Goal: Transaction & Acquisition: Download file/media

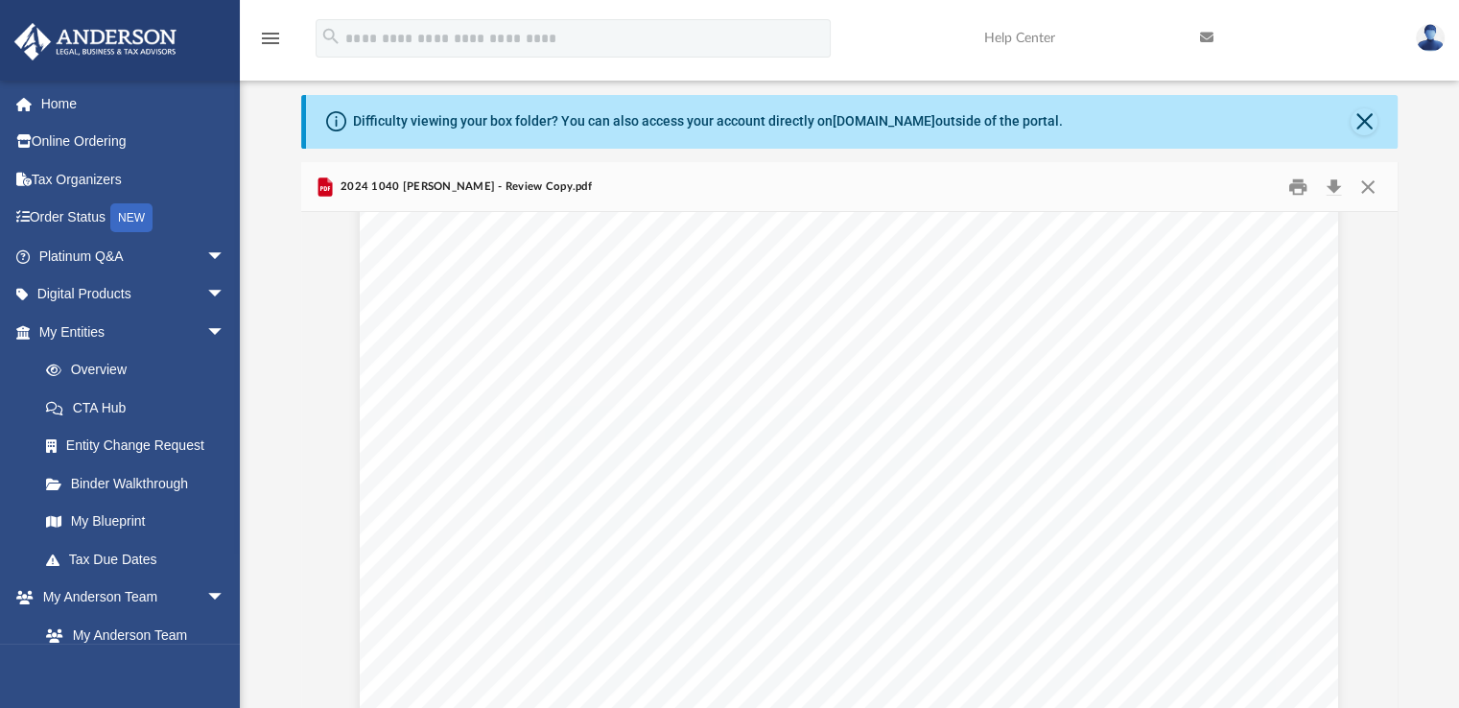
scroll to position [117882, 0]
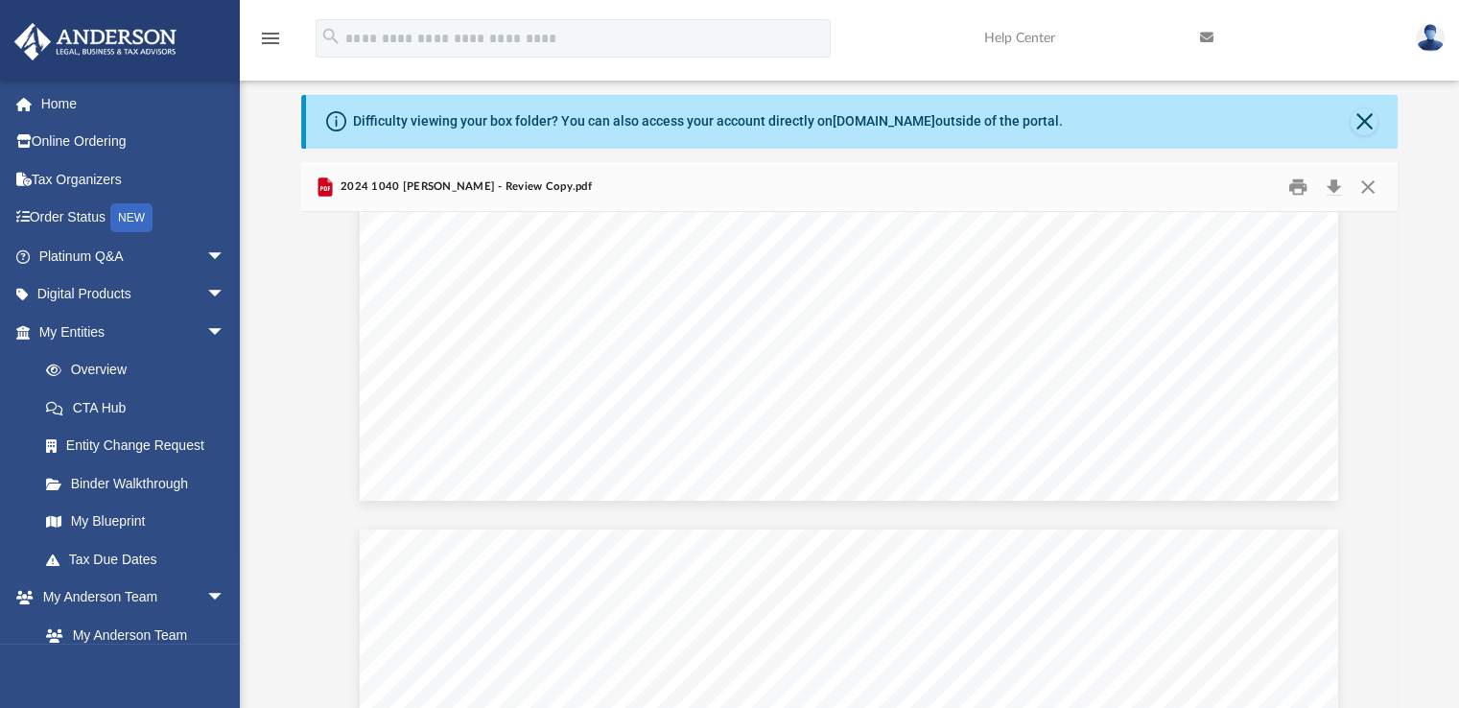
scroll to position [127878, 0]
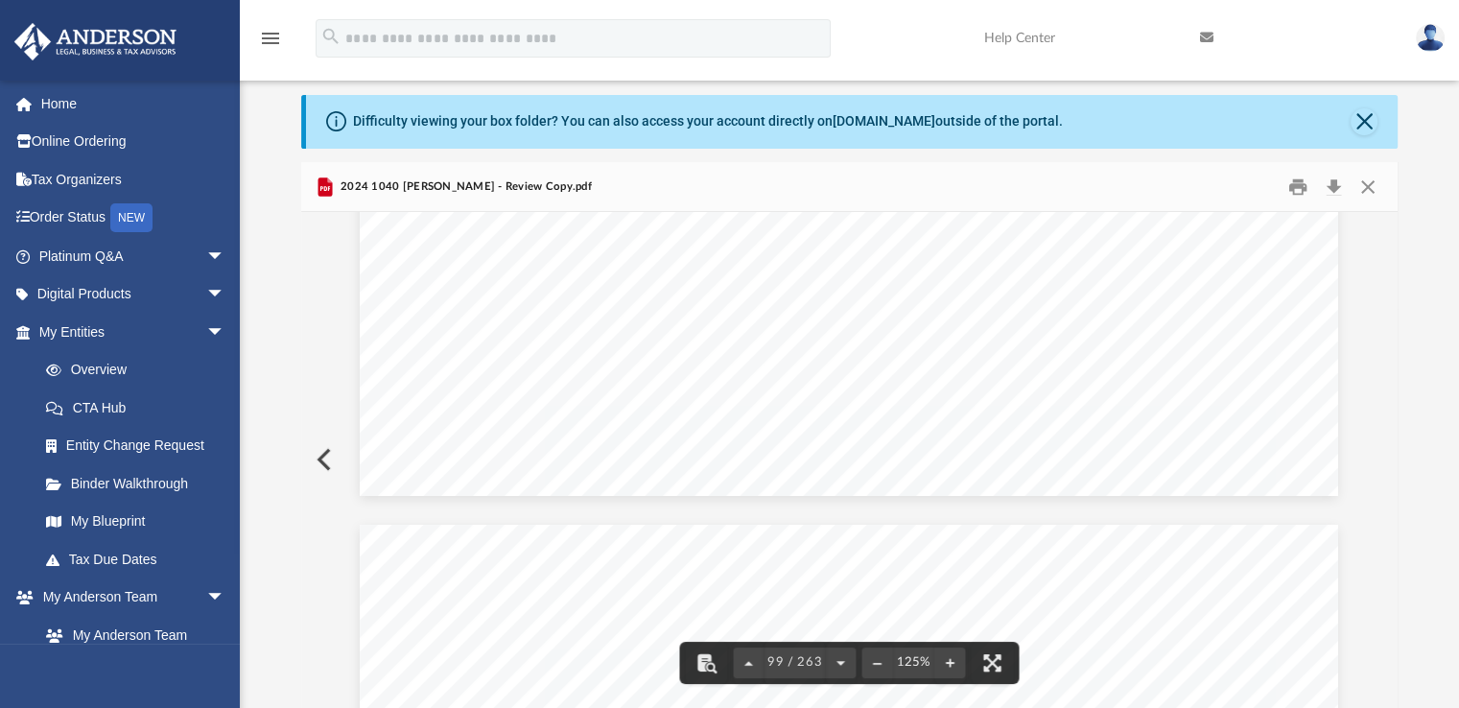
drag, startPoint x: 1153, startPoint y: 404, endPoint x: 1209, endPoint y: 352, distance: 76.7
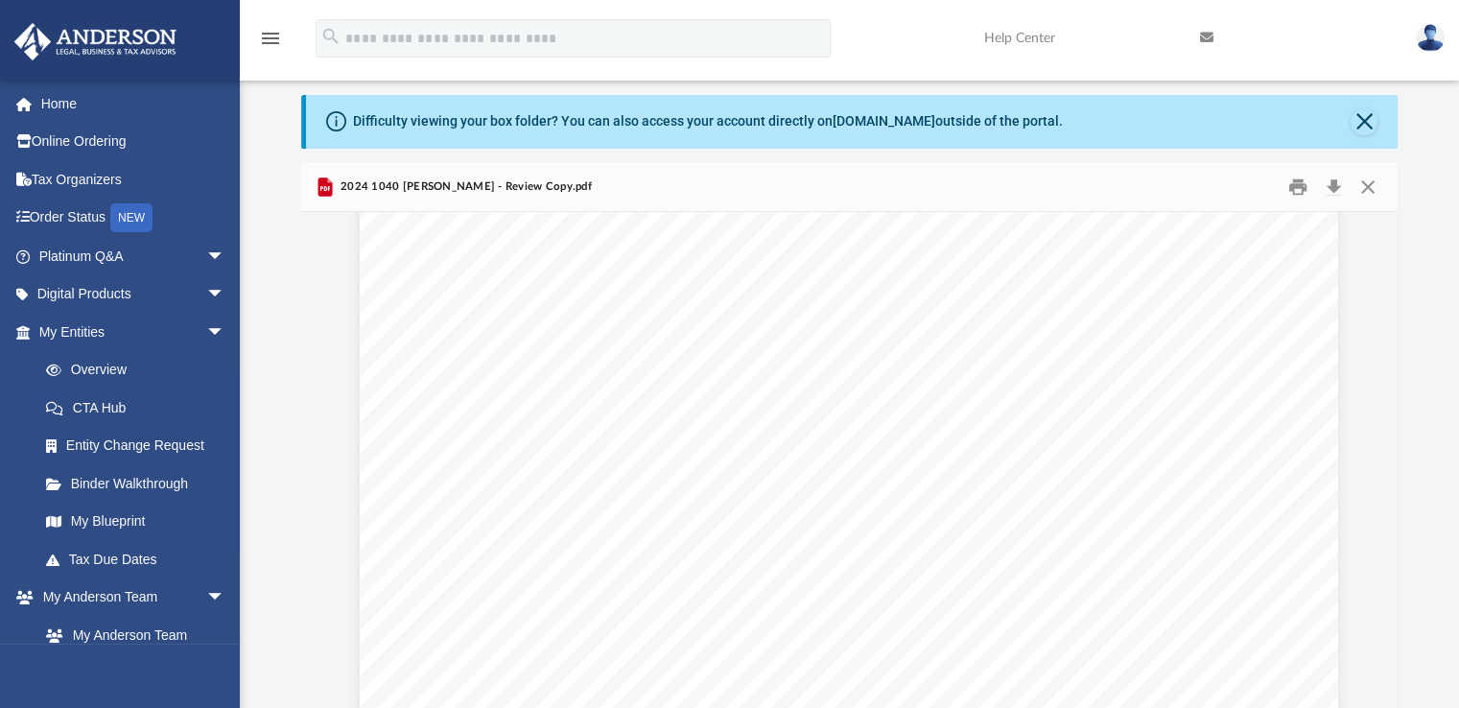
scroll to position [340012, 0]
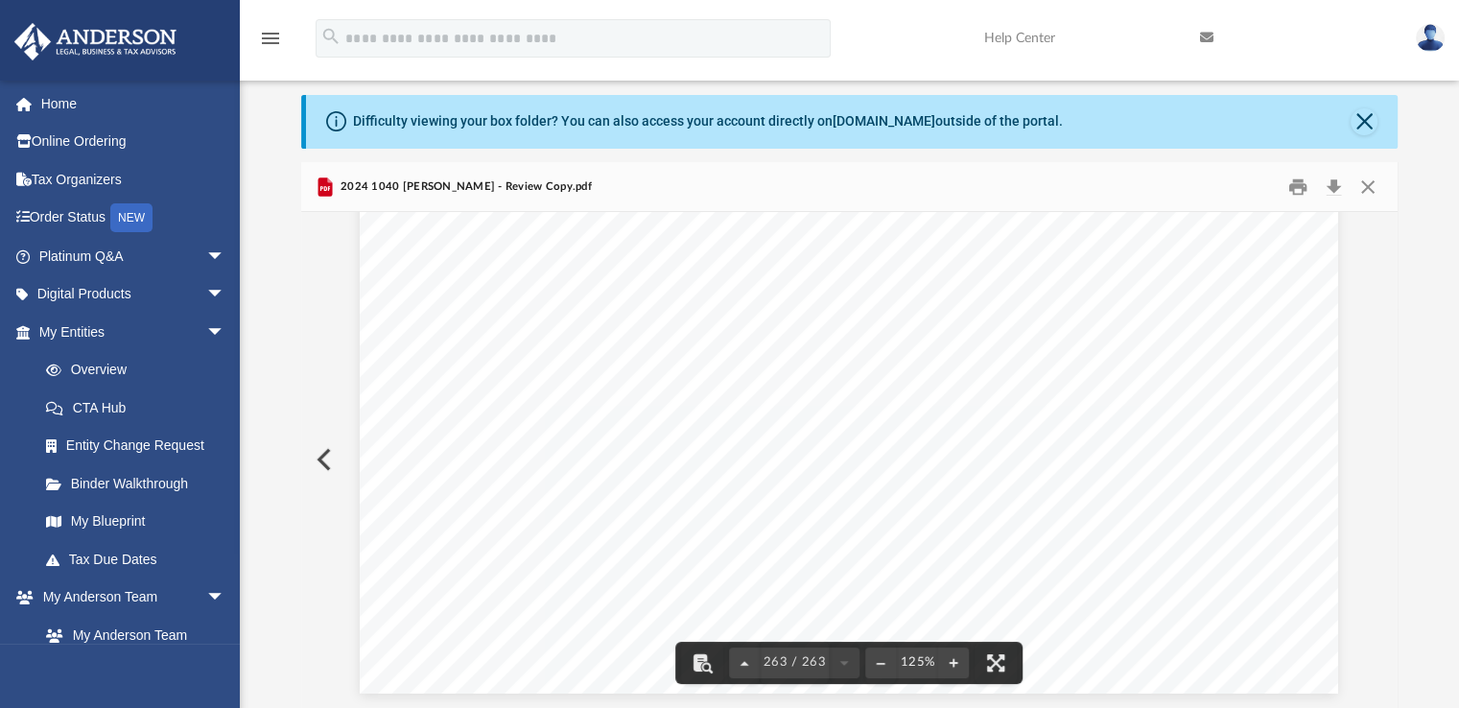
click at [1410, 310] on div "Difficulty viewing your box folder? You can also access your account directly o…" at bounding box center [849, 401] width 1219 height 613
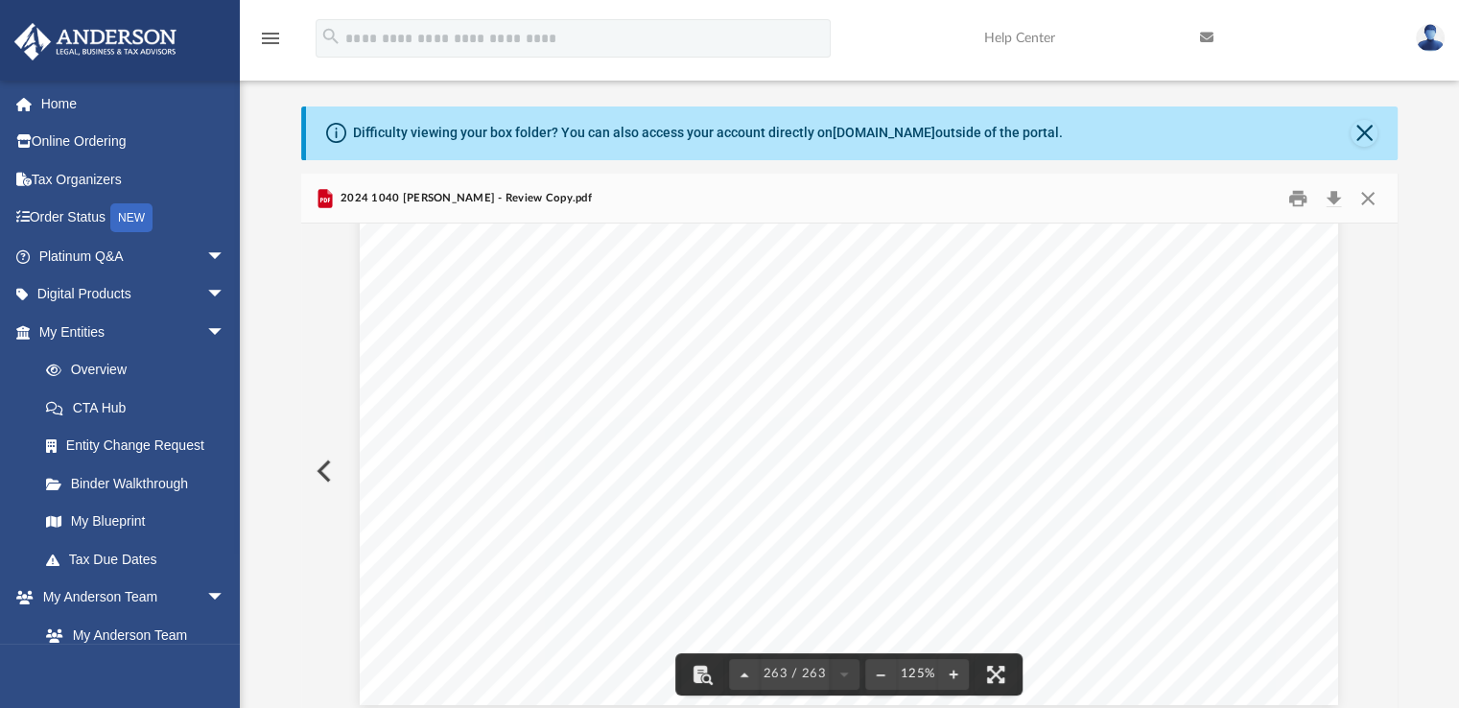
scroll to position [44, 0]
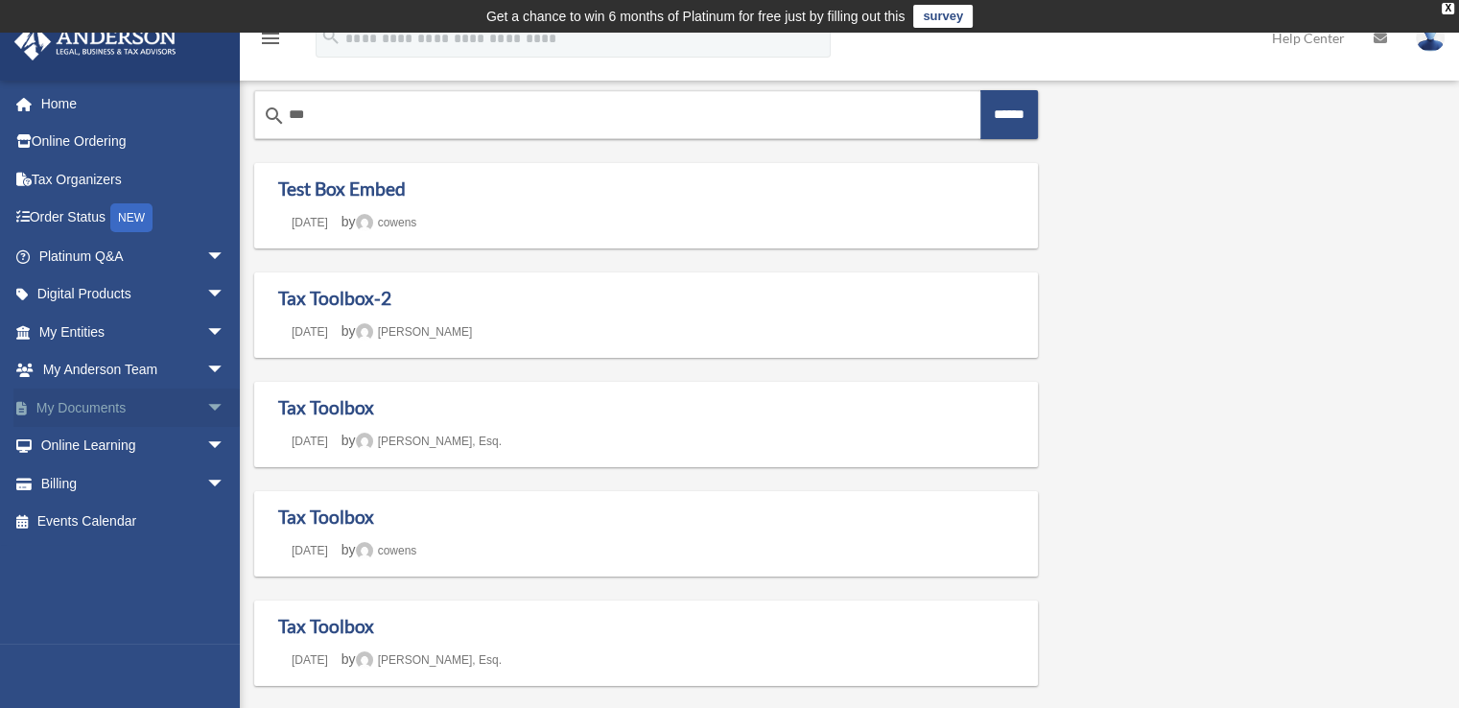
click at [82, 402] on link "My Documents arrow_drop_down" at bounding box center [133, 407] width 241 height 38
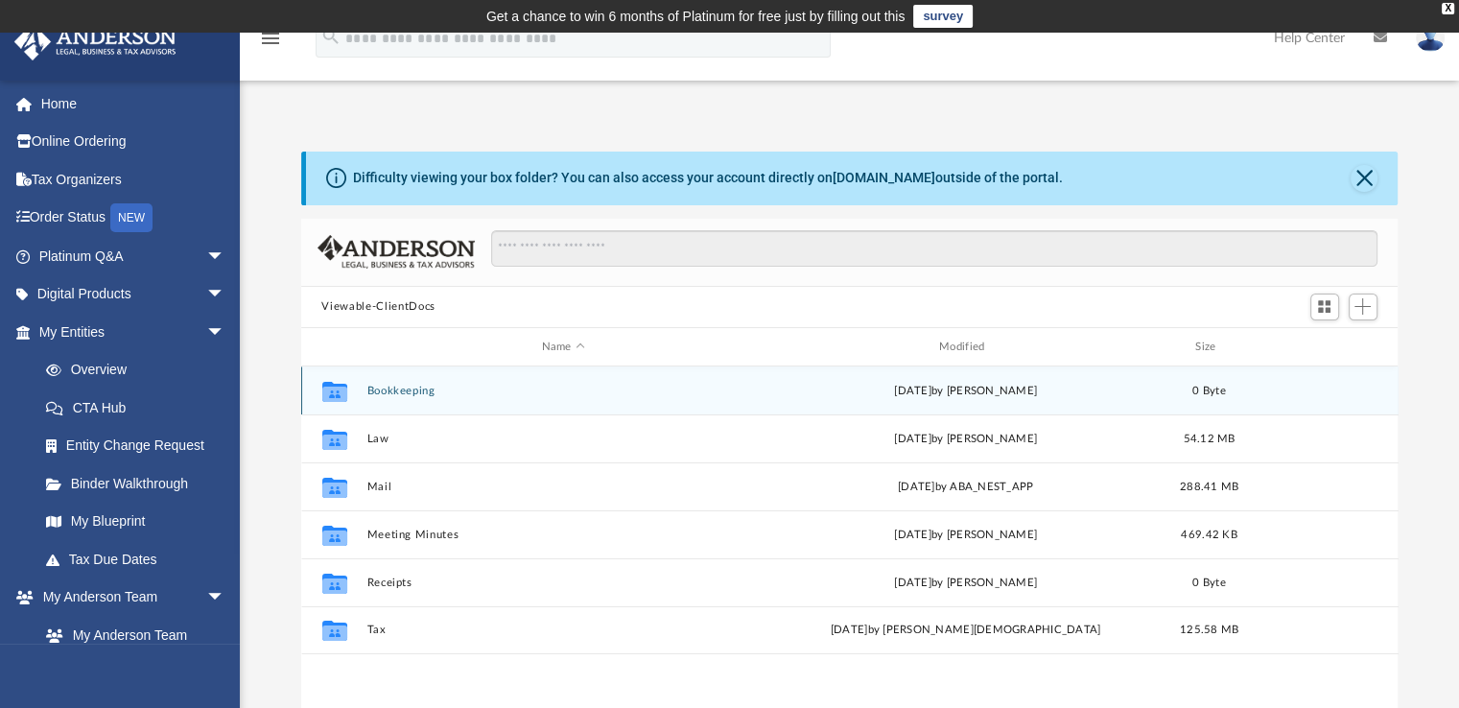
scroll to position [421, 1082]
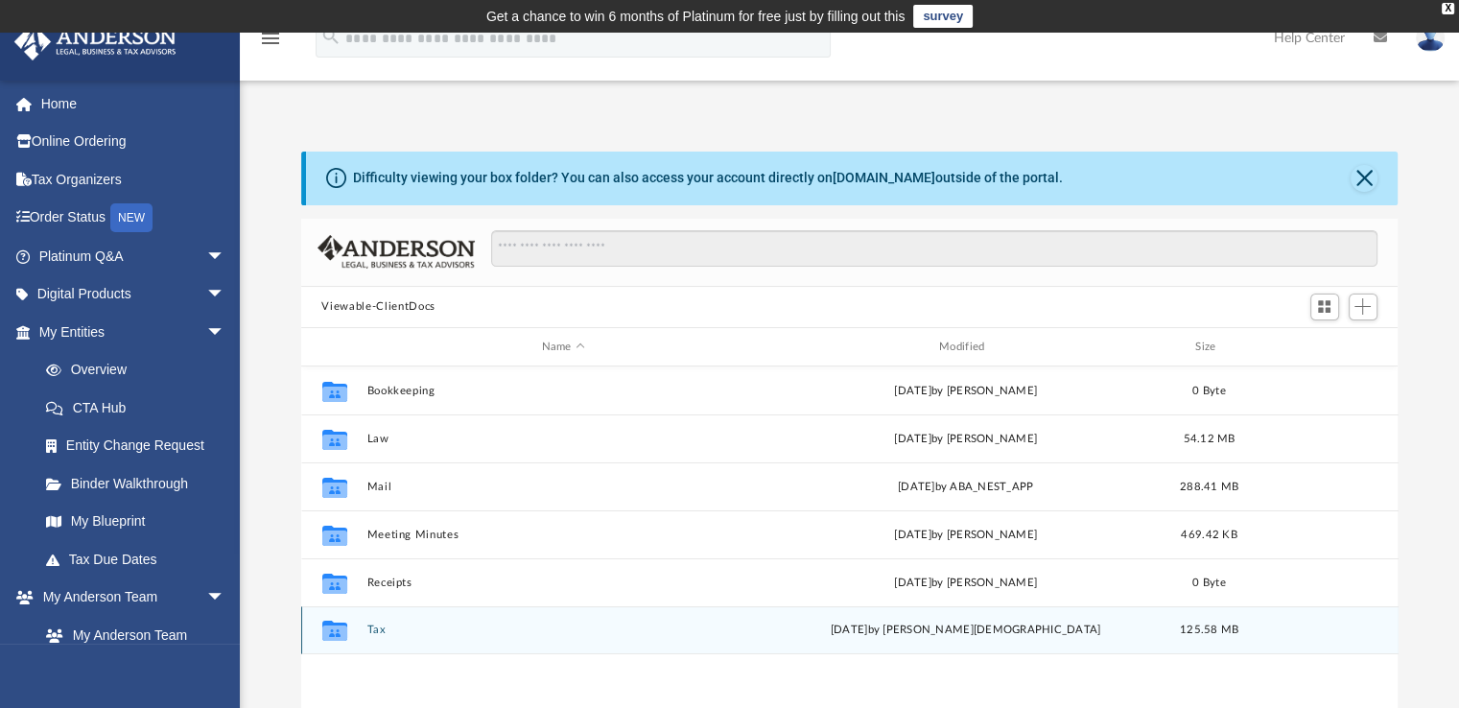
click at [384, 634] on button "Tax" at bounding box center [562, 630] width 393 height 12
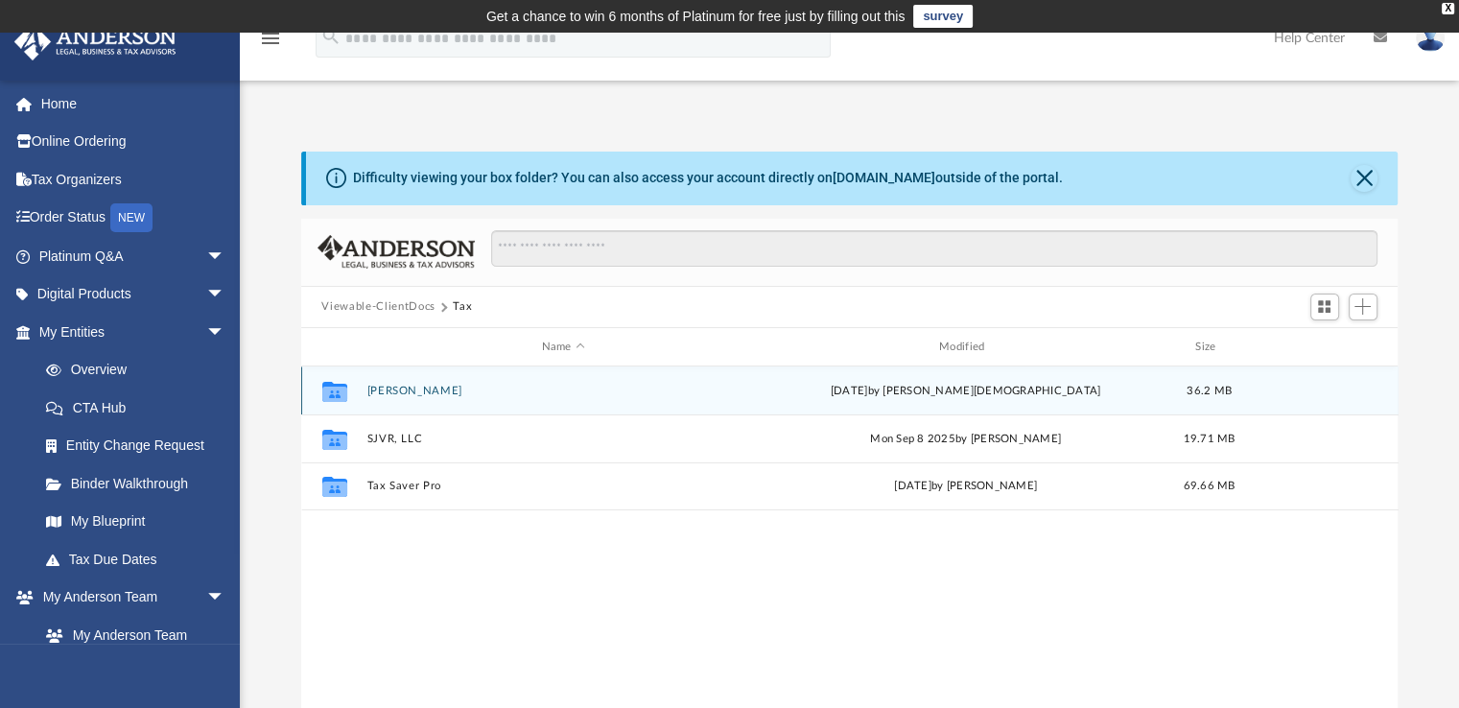
click at [434, 396] on button "[PERSON_NAME]" at bounding box center [562, 391] width 393 height 12
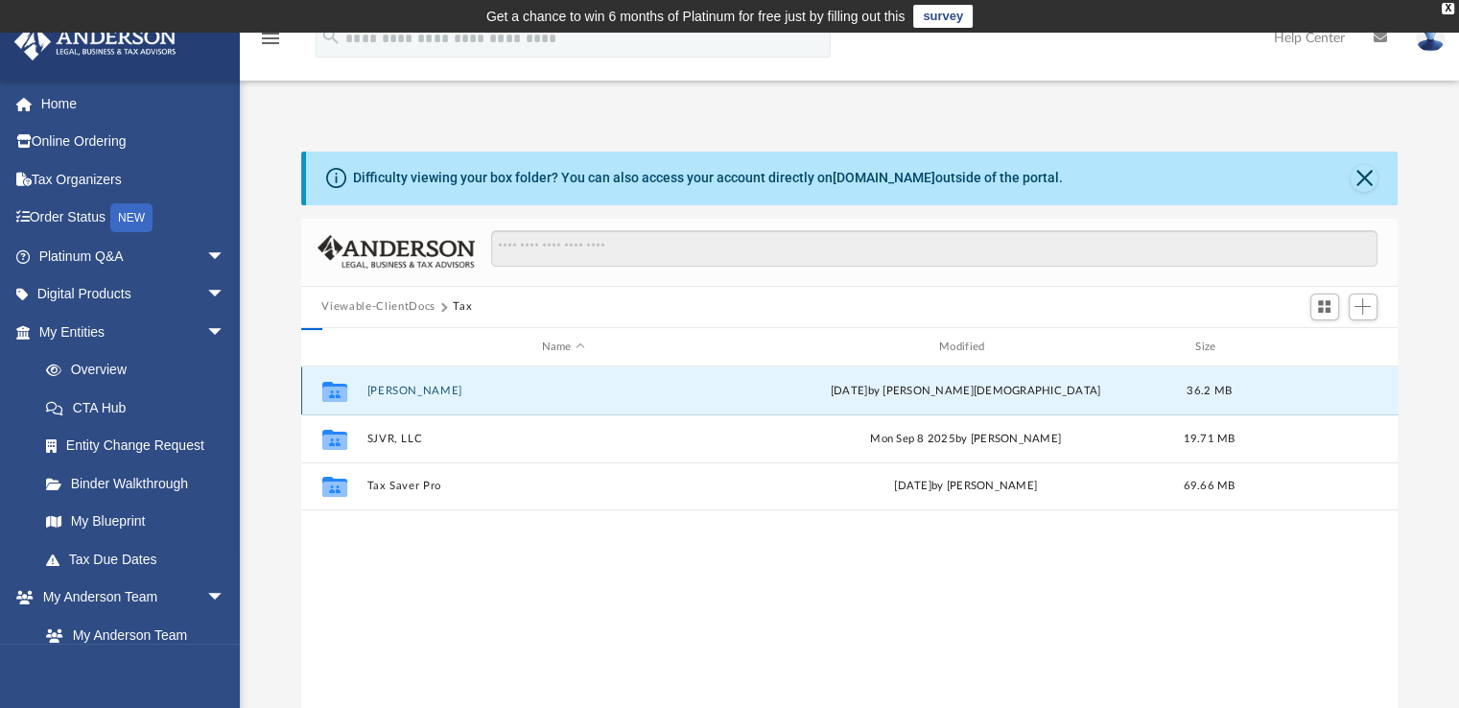
click at [434, 396] on button "[PERSON_NAME]" at bounding box center [562, 391] width 393 height 12
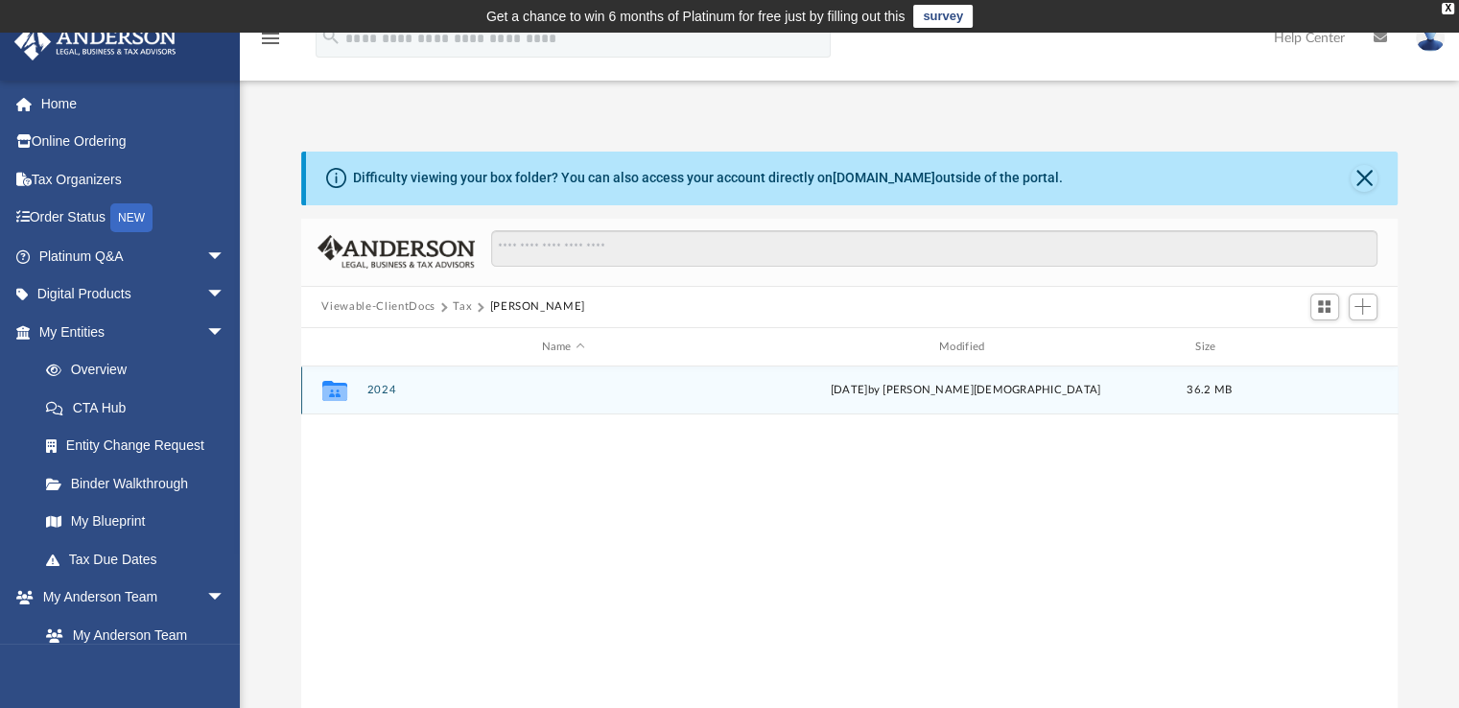
click at [434, 396] on button "2024" at bounding box center [562, 391] width 393 height 12
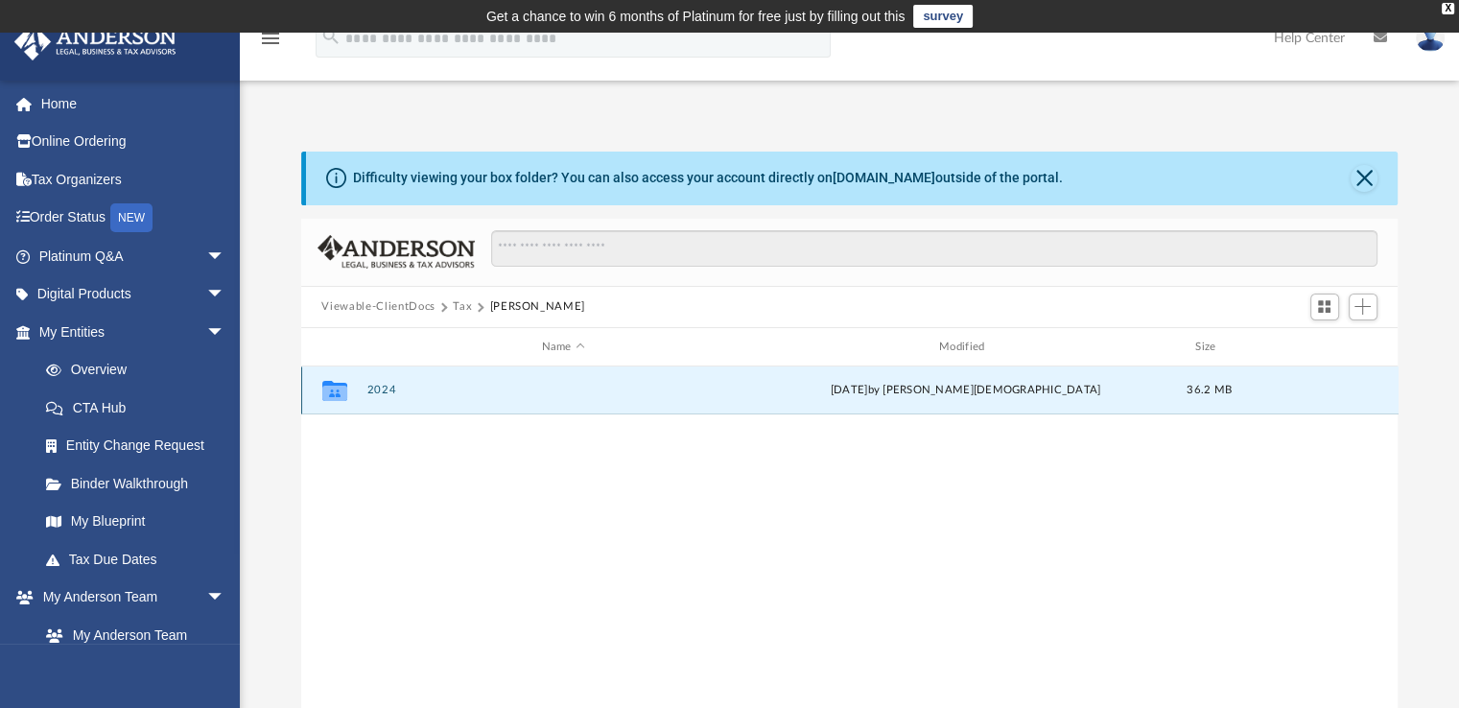
click at [434, 396] on button "2024" at bounding box center [562, 391] width 393 height 12
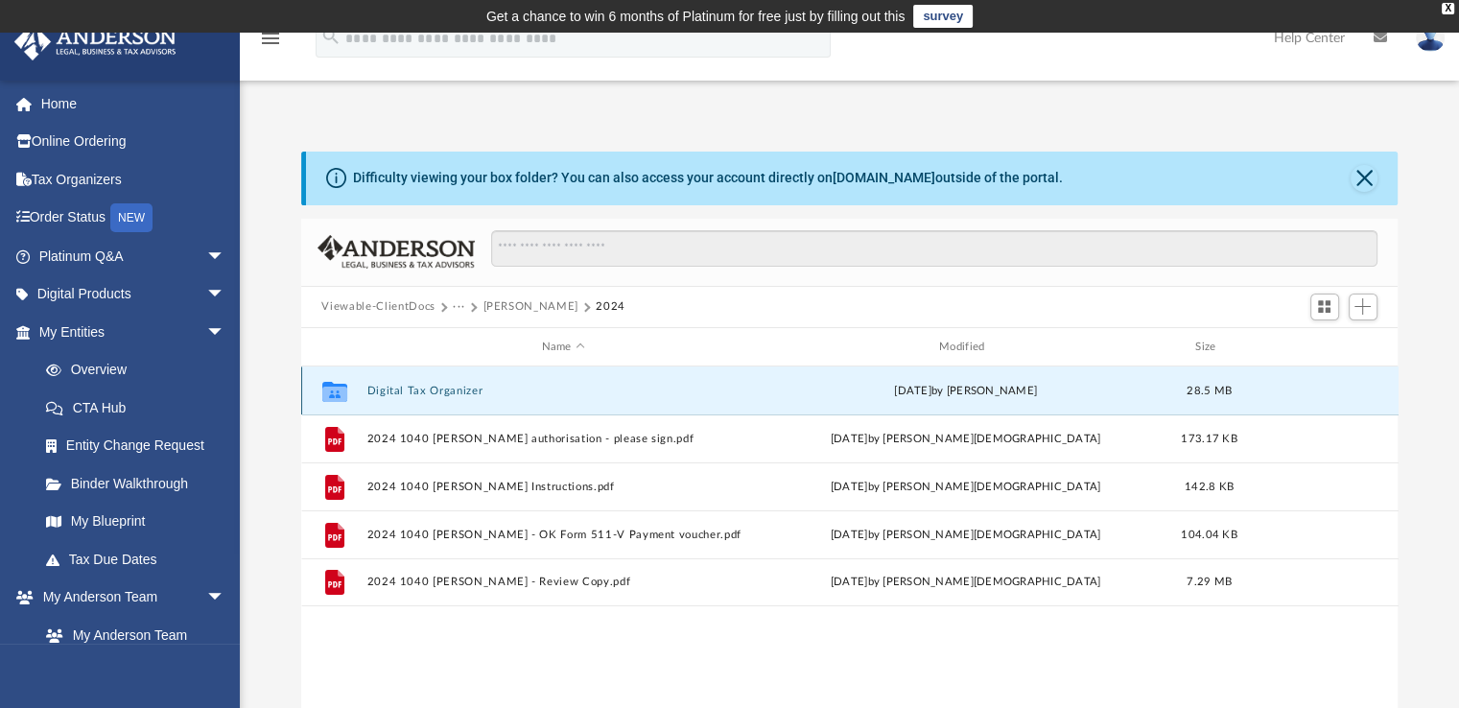
click at [420, 396] on button "Digital Tax Organizer" at bounding box center [562, 391] width 393 height 12
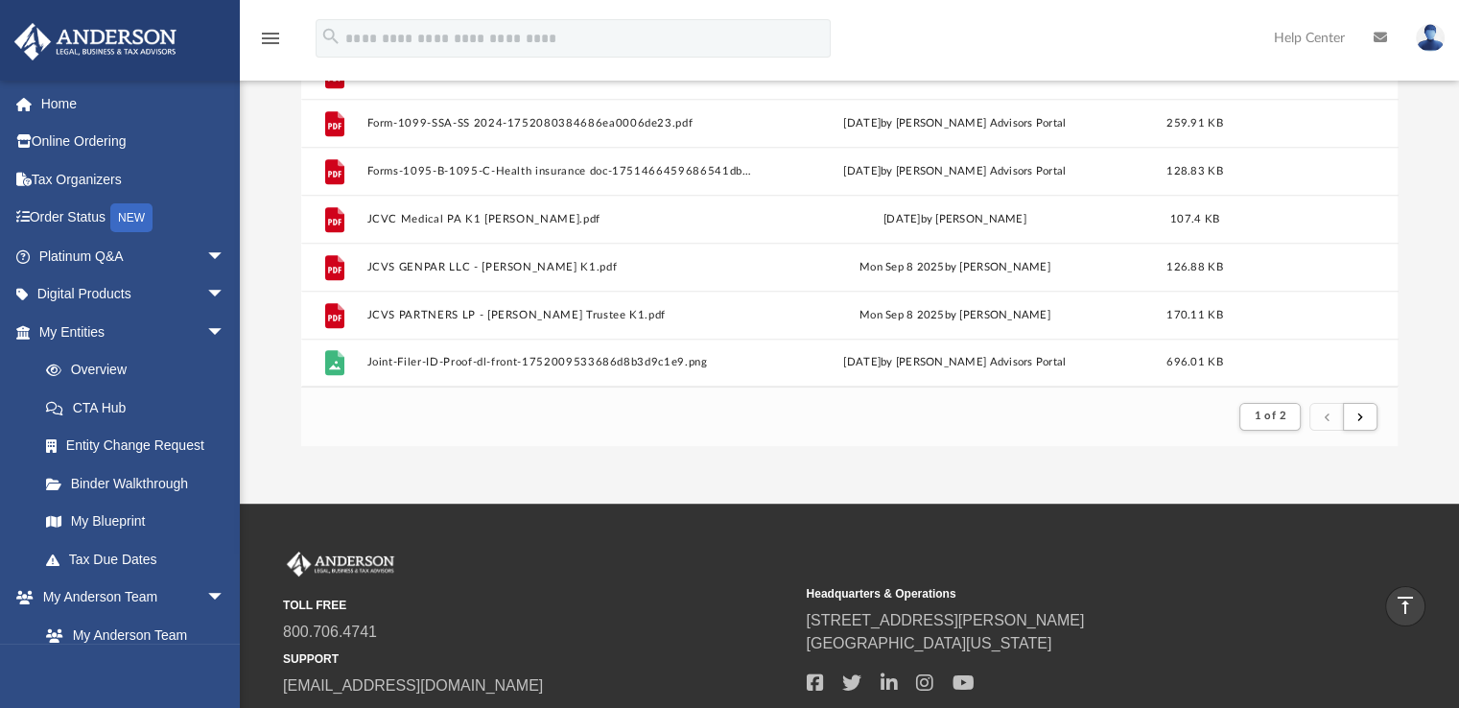
scroll to position [311, 0]
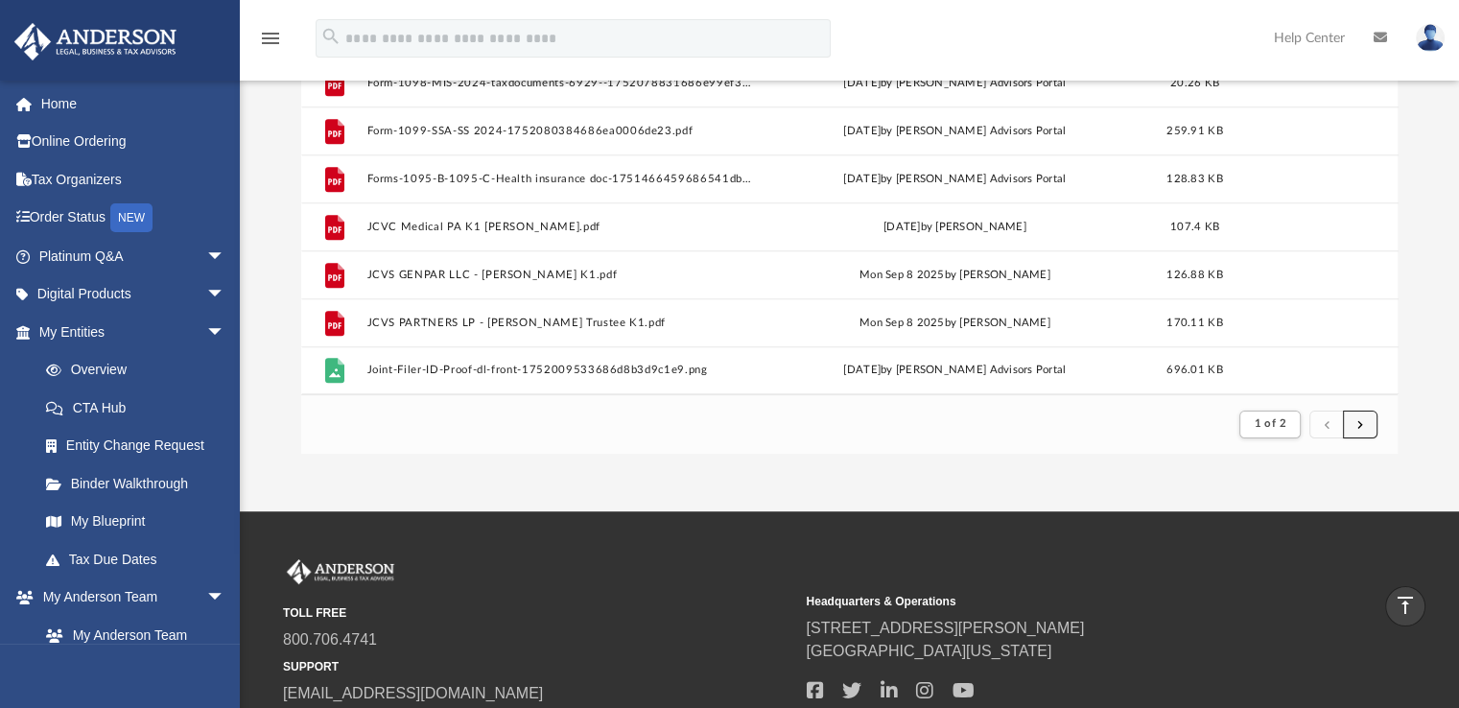
click at [1353, 428] on button "submit" at bounding box center [1360, 424] width 35 height 28
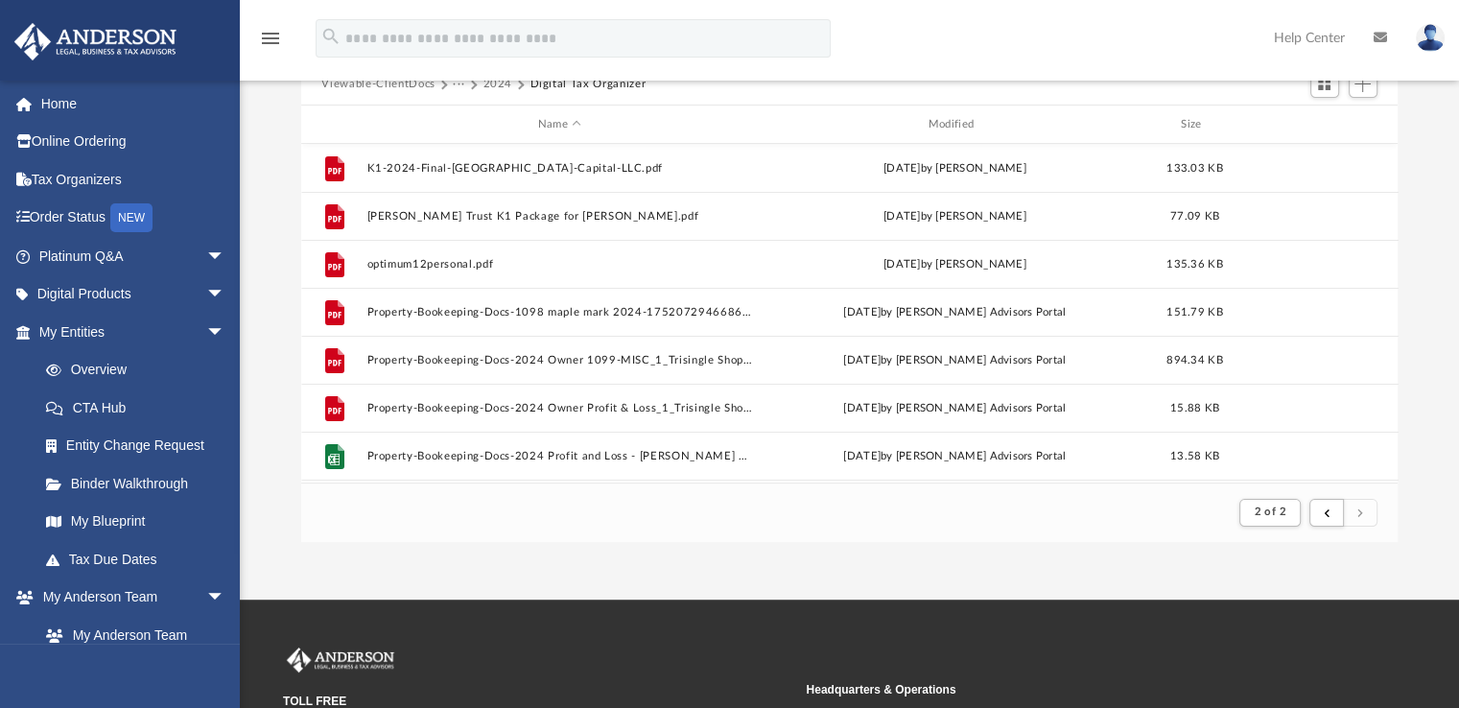
scroll to position [256, 0]
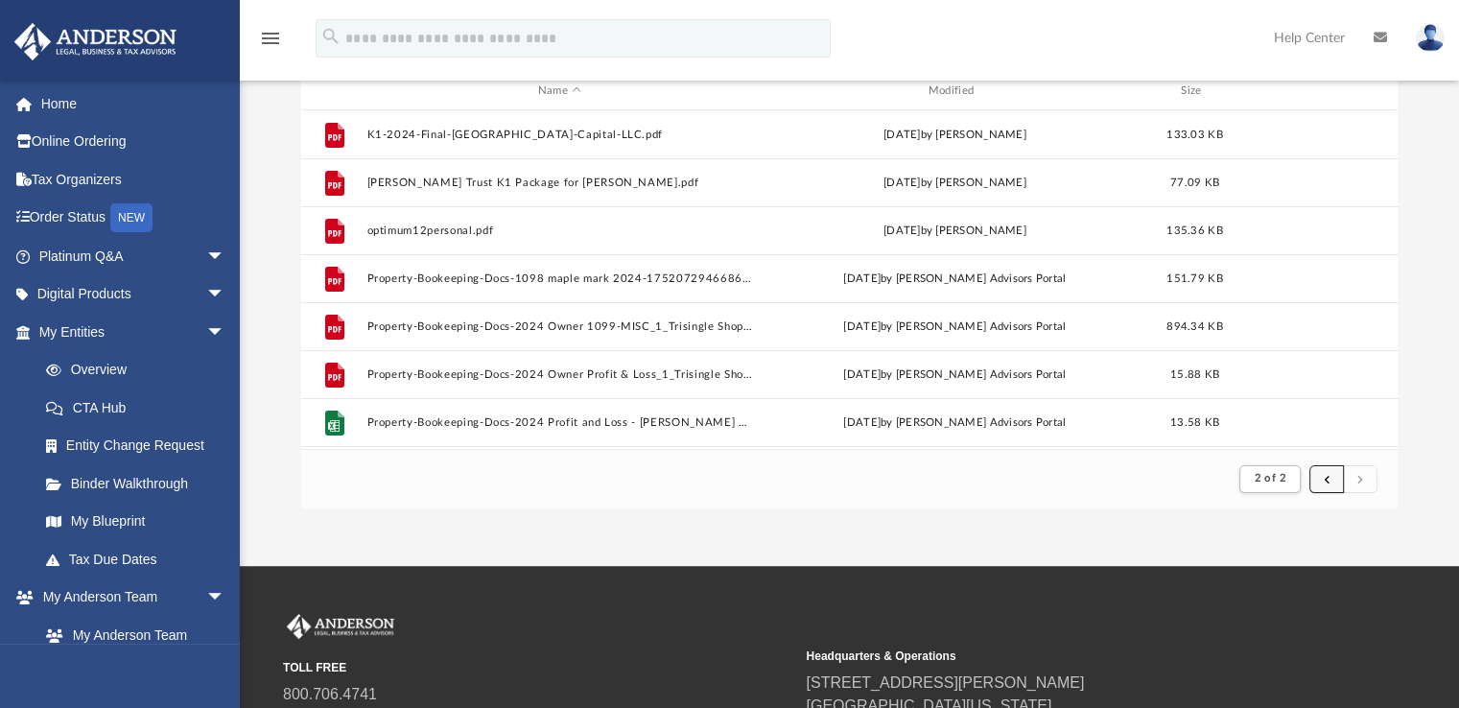
click at [1332, 484] on button "submit" at bounding box center [1326, 479] width 35 height 28
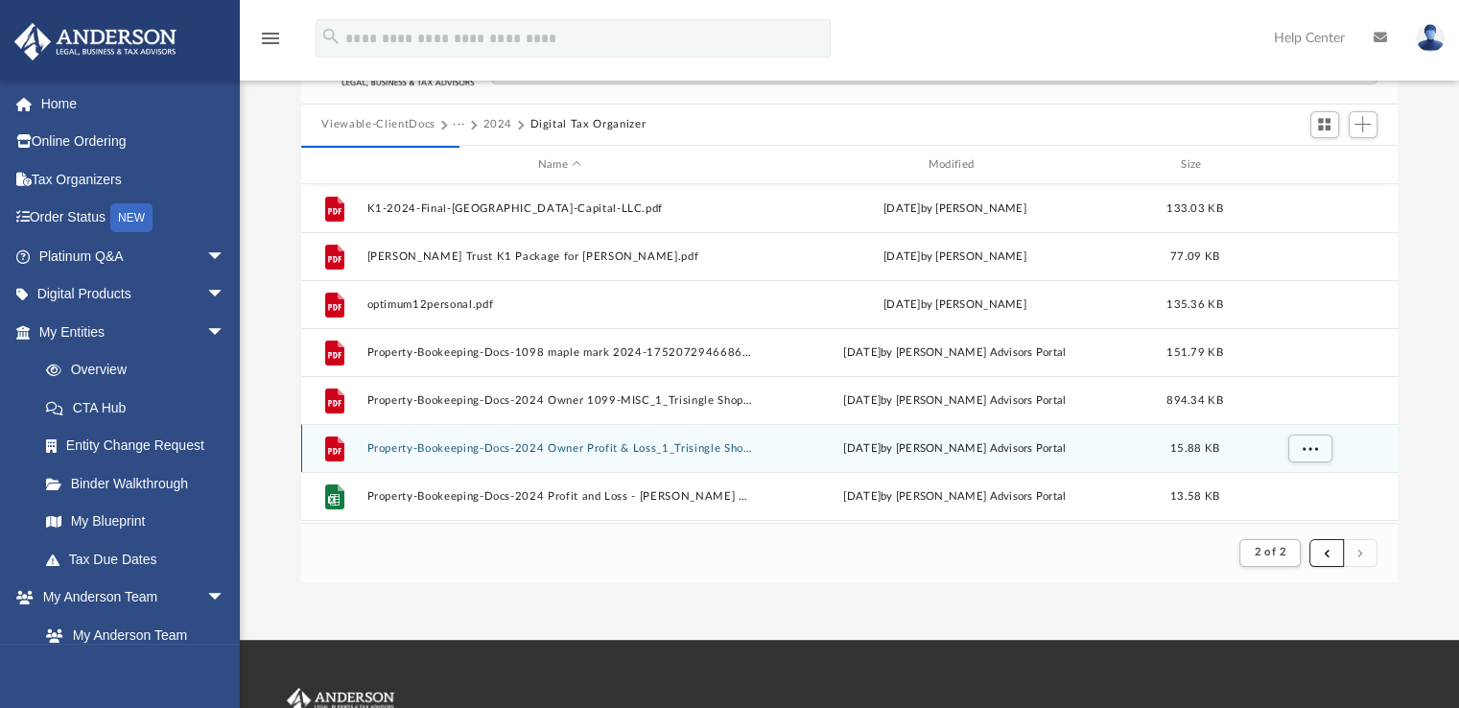
scroll to position [176, 0]
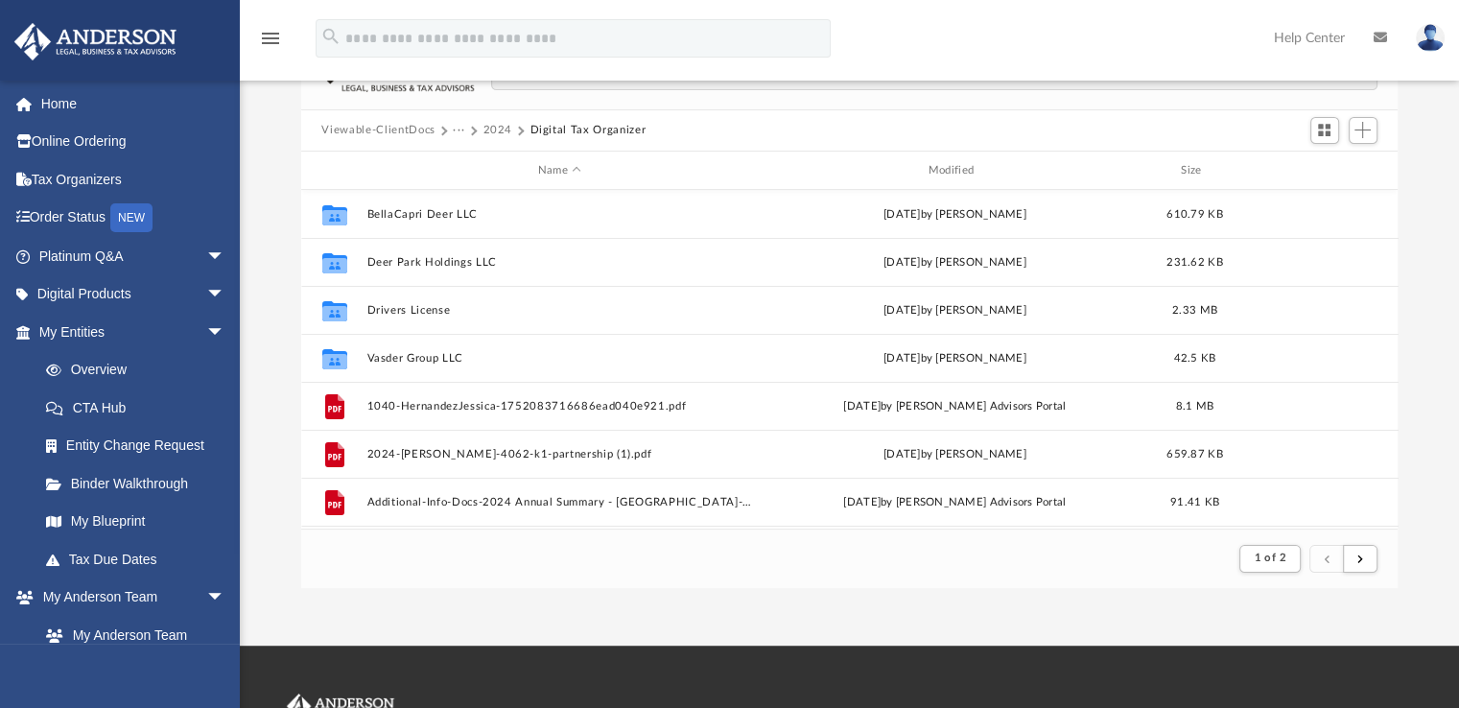
drag, startPoint x: 1332, startPoint y: 555, endPoint x: 1062, endPoint y: 611, distance: 276.1
click at [1062, 611] on div "App realejessicah@gmail.com Sign Out realejessicah@gmail.com Home Online Orderi…" at bounding box center [729, 250] width 1459 height 789
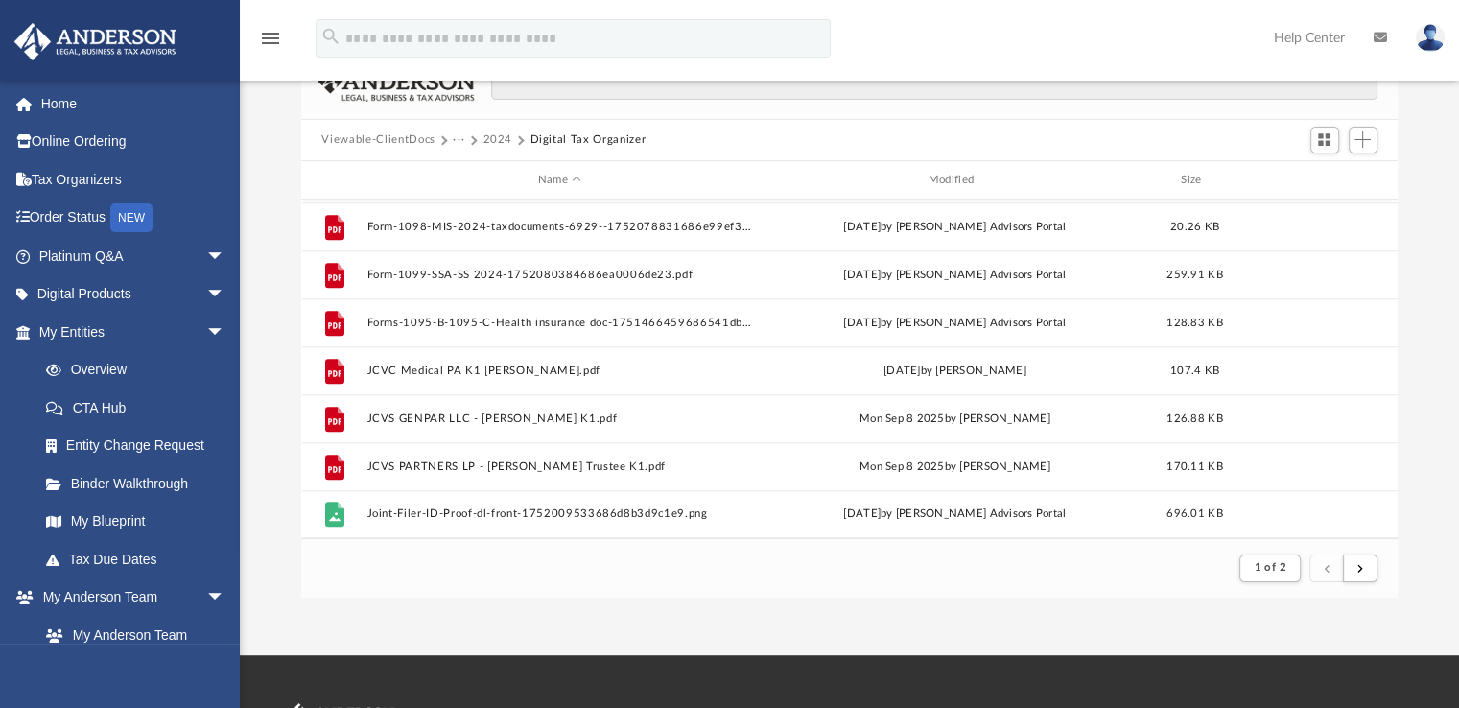
scroll to position [175, 0]
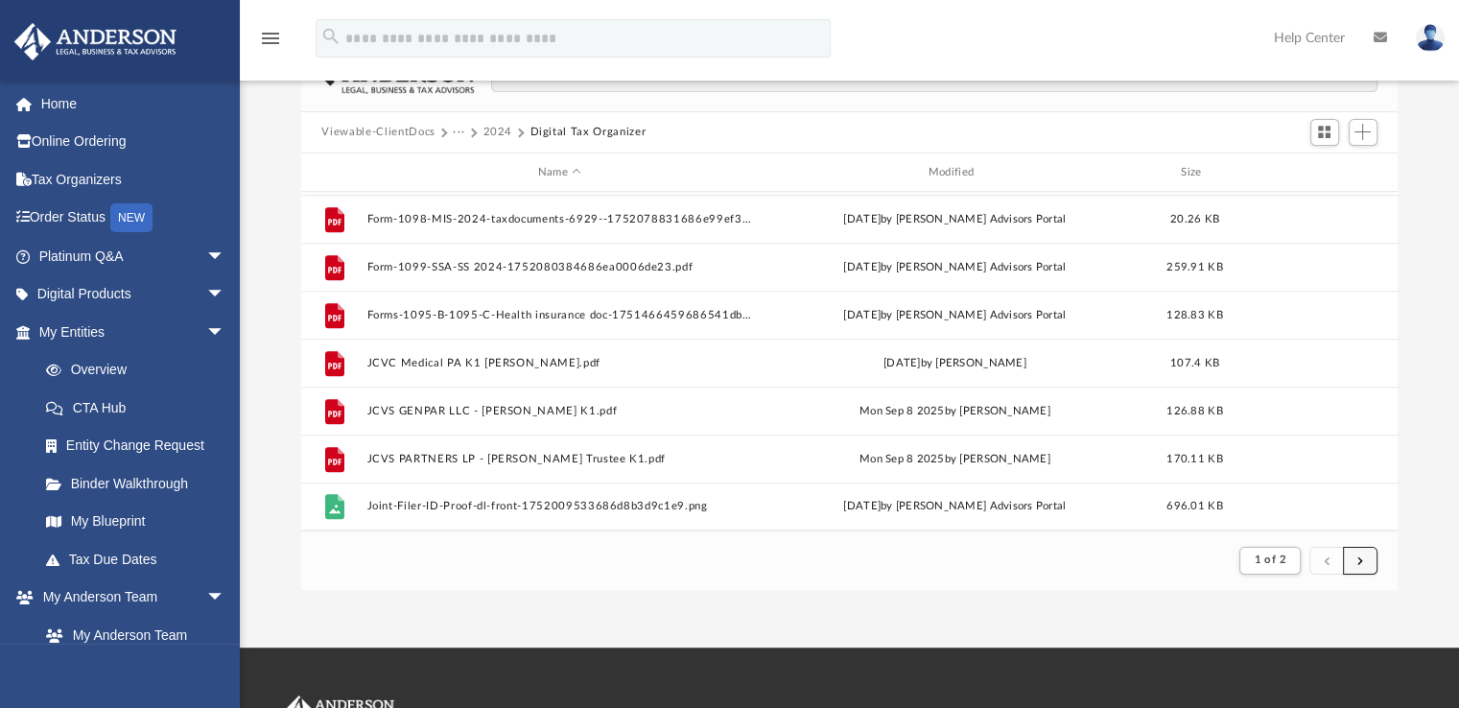
click at [1355, 553] on button "submit" at bounding box center [1360, 561] width 35 height 28
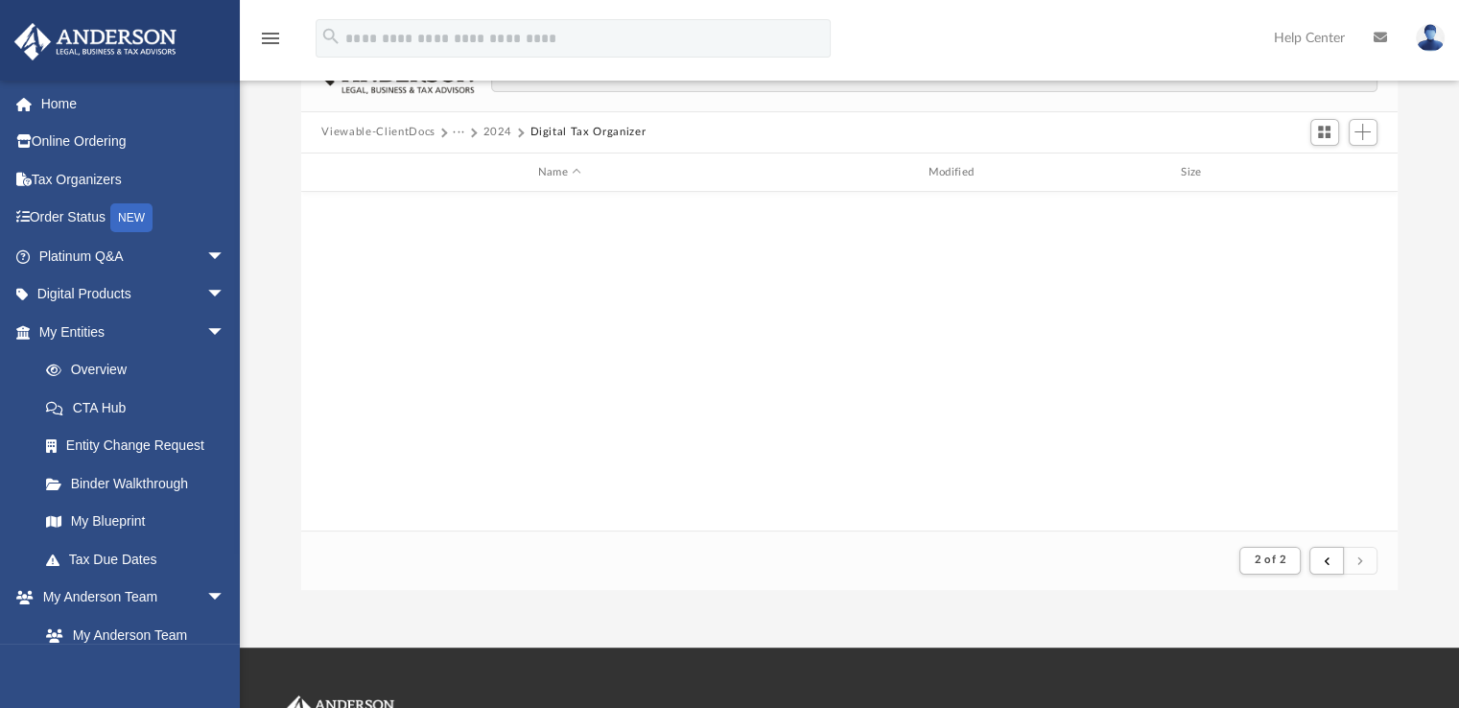
scroll to position [0, 0]
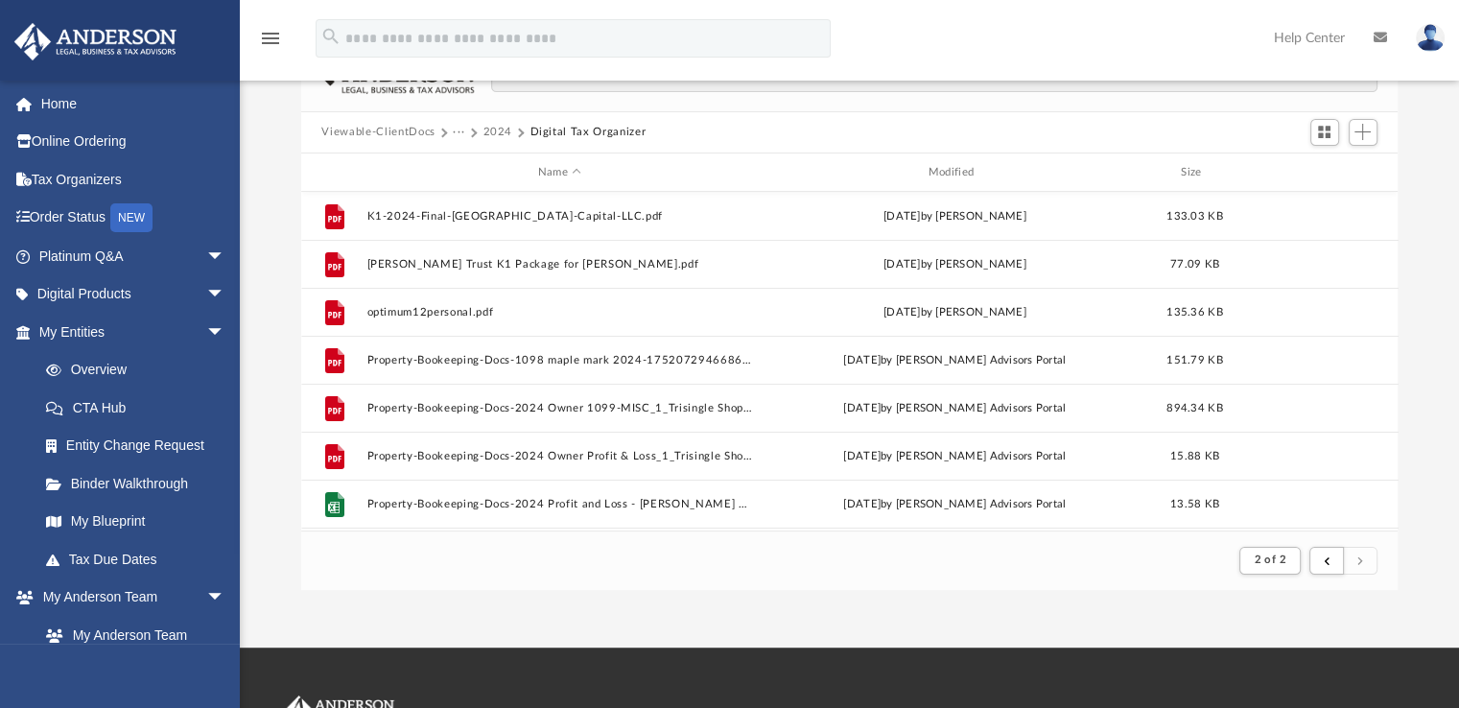
click at [1431, 351] on div "Difficulty viewing your box folder? You can also access your account directly o…" at bounding box center [849, 283] width 1219 height 613
click at [1367, 136] on span "Add" at bounding box center [1362, 132] width 16 height 16
click at [1308, 171] on li "Upload" at bounding box center [1334, 170] width 61 height 20
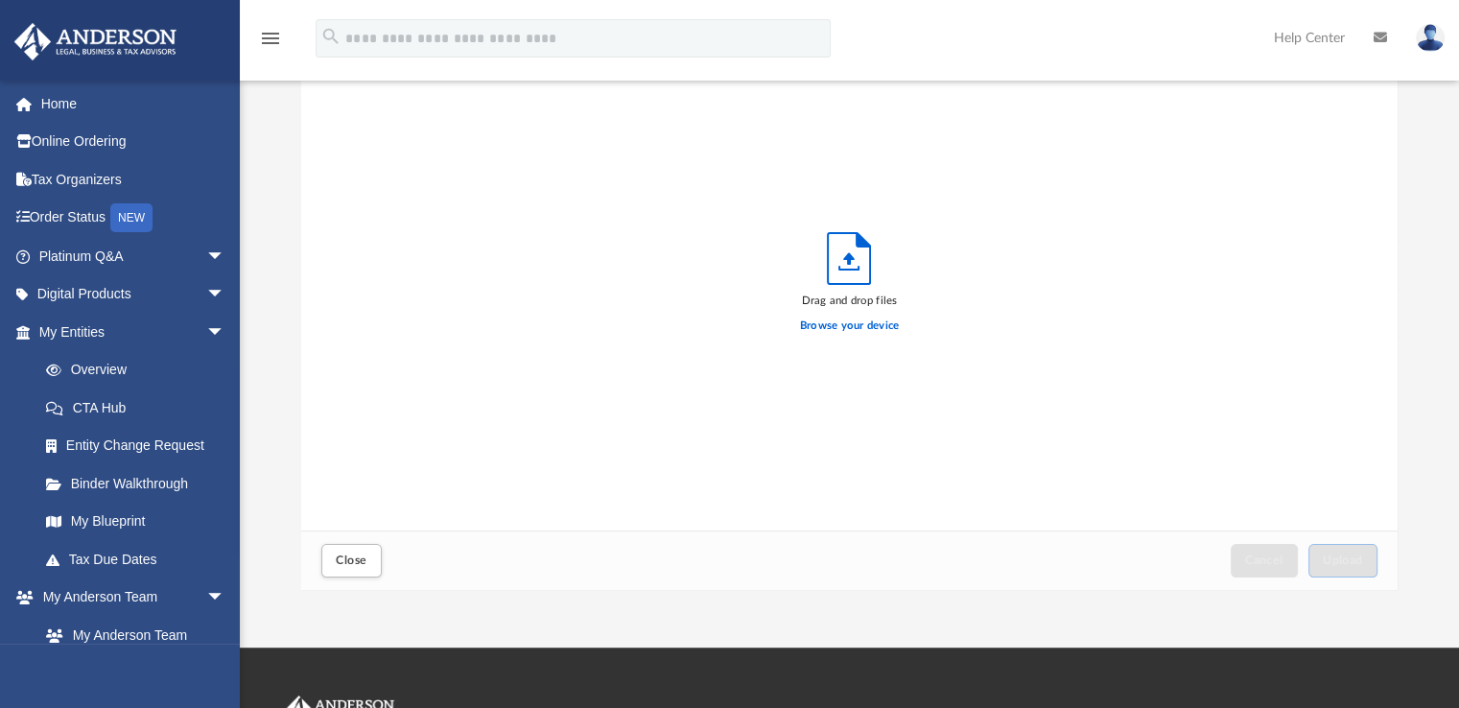
scroll to position [472, 1082]
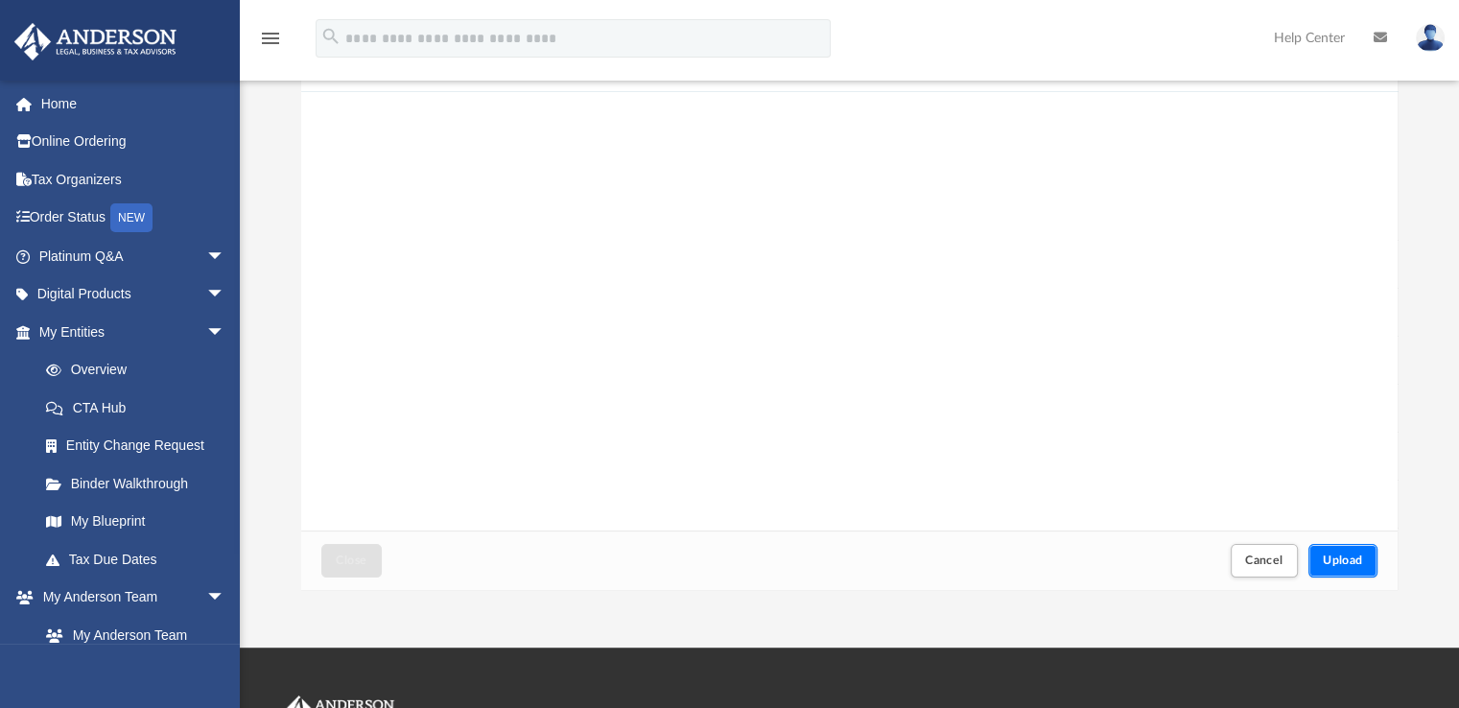
click at [1346, 557] on span "Upload" at bounding box center [1343, 560] width 40 height 12
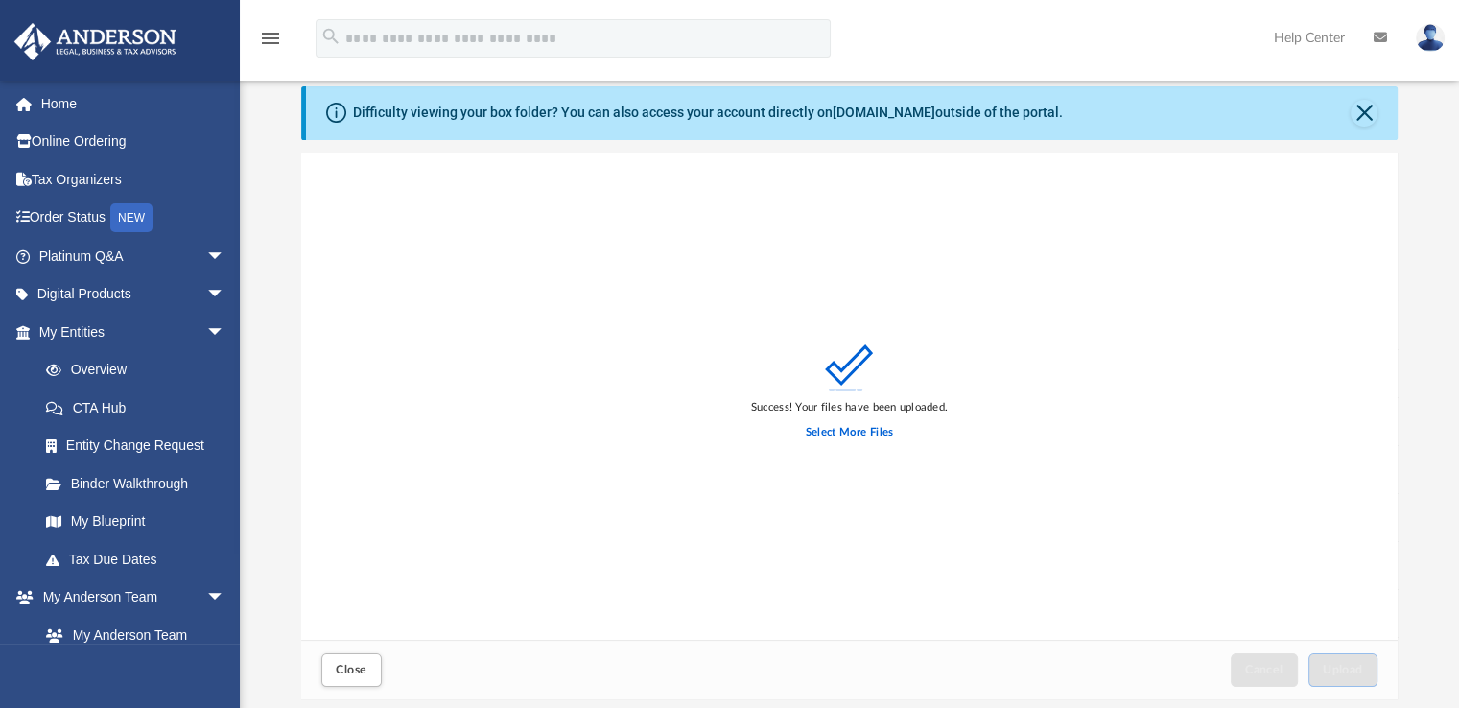
scroll to position [64, 0]
click at [352, 660] on button "Close" at bounding box center [350, 671] width 59 height 34
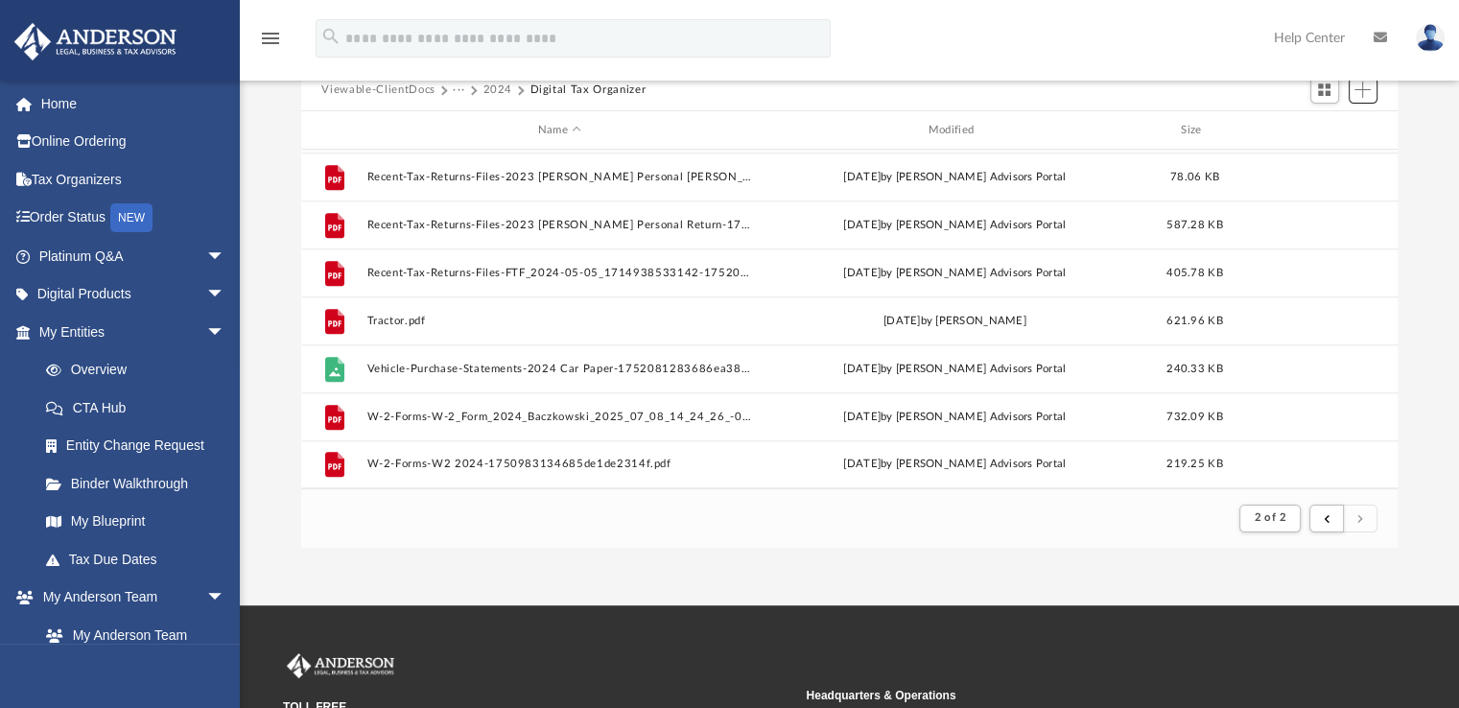
scroll to position [230, 0]
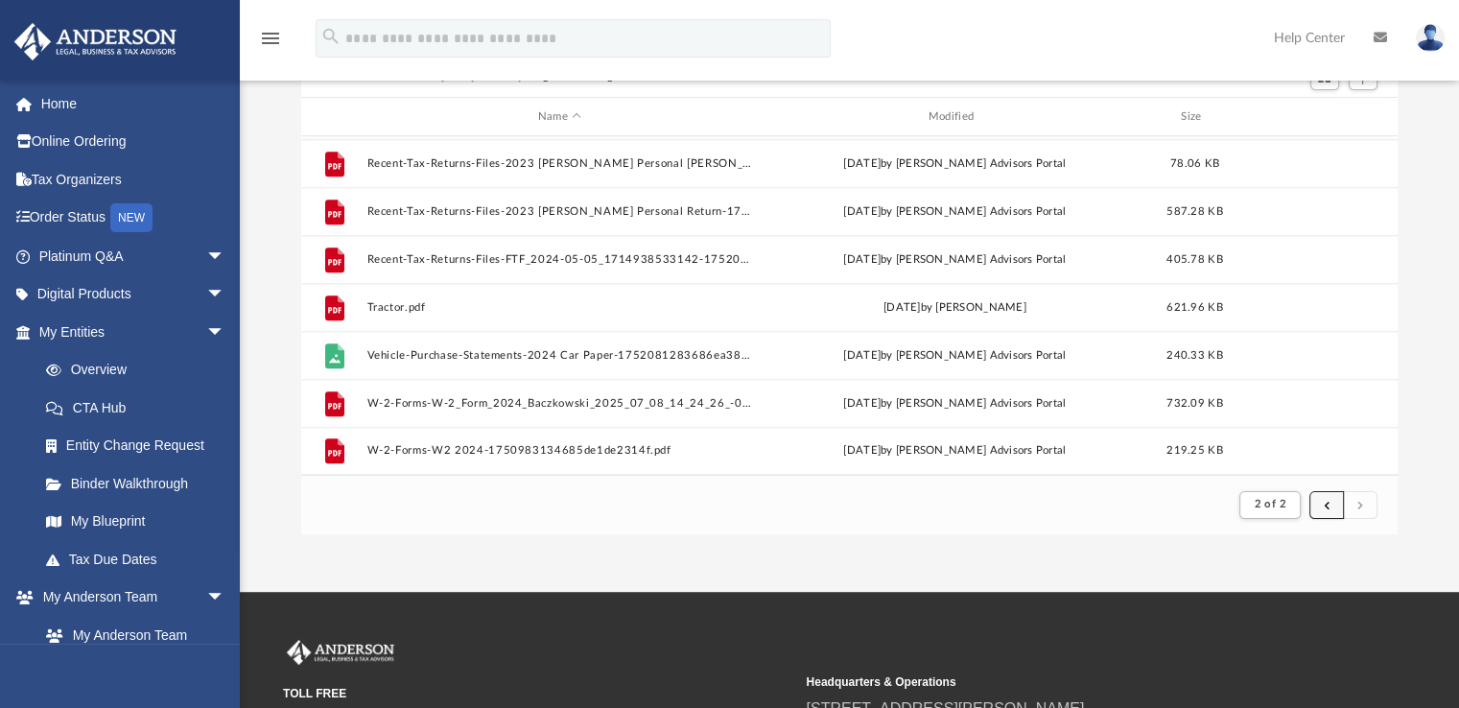
click at [1324, 499] on span "submit" at bounding box center [1326, 504] width 6 height 11
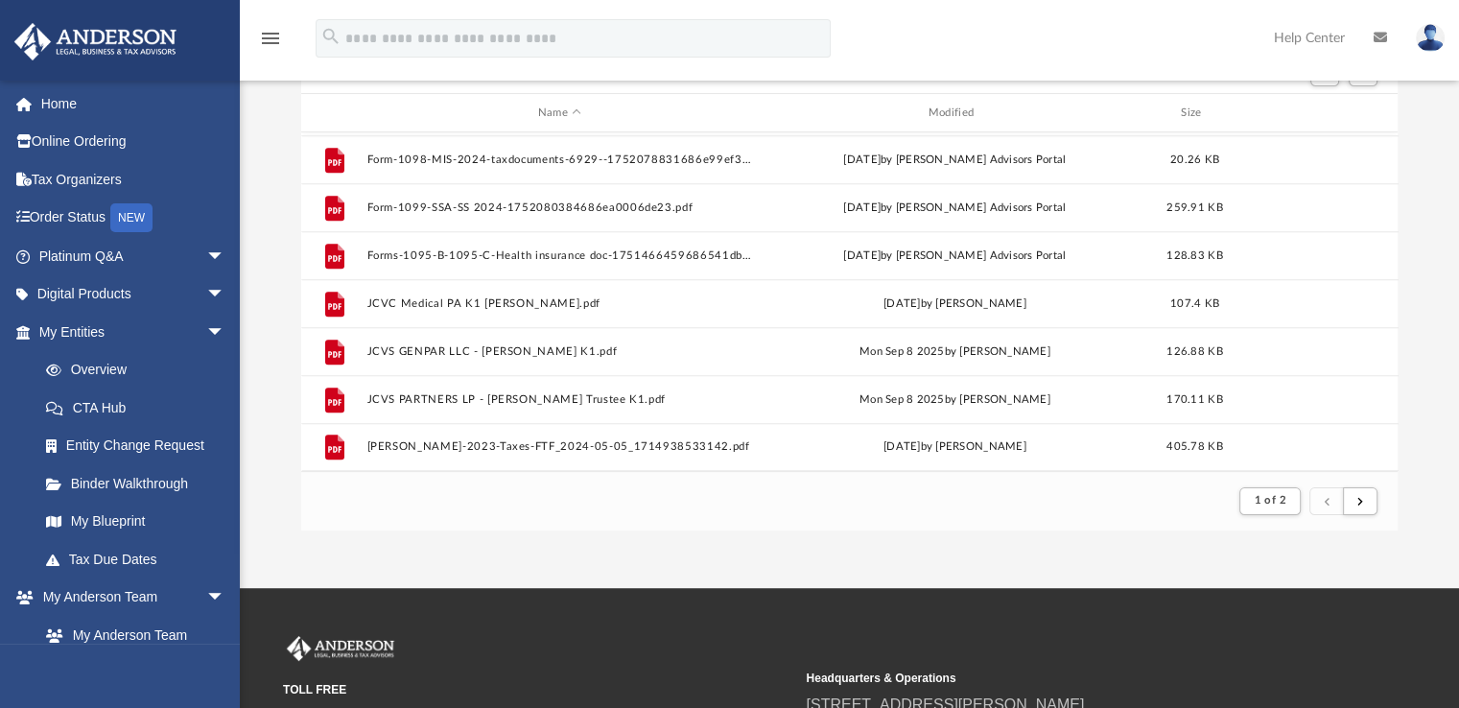
scroll to position [0, 0]
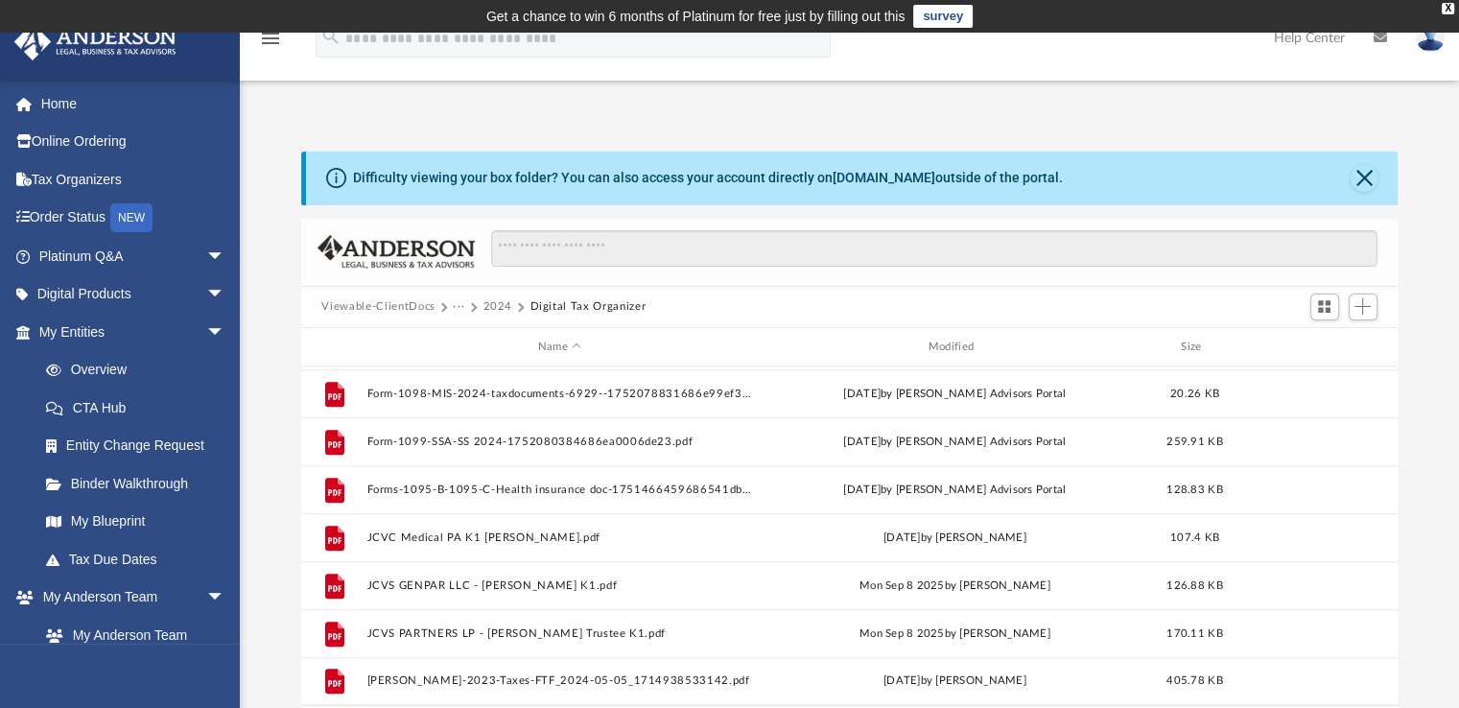
click at [508, 306] on button "2024" at bounding box center [497, 306] width 30 height 17
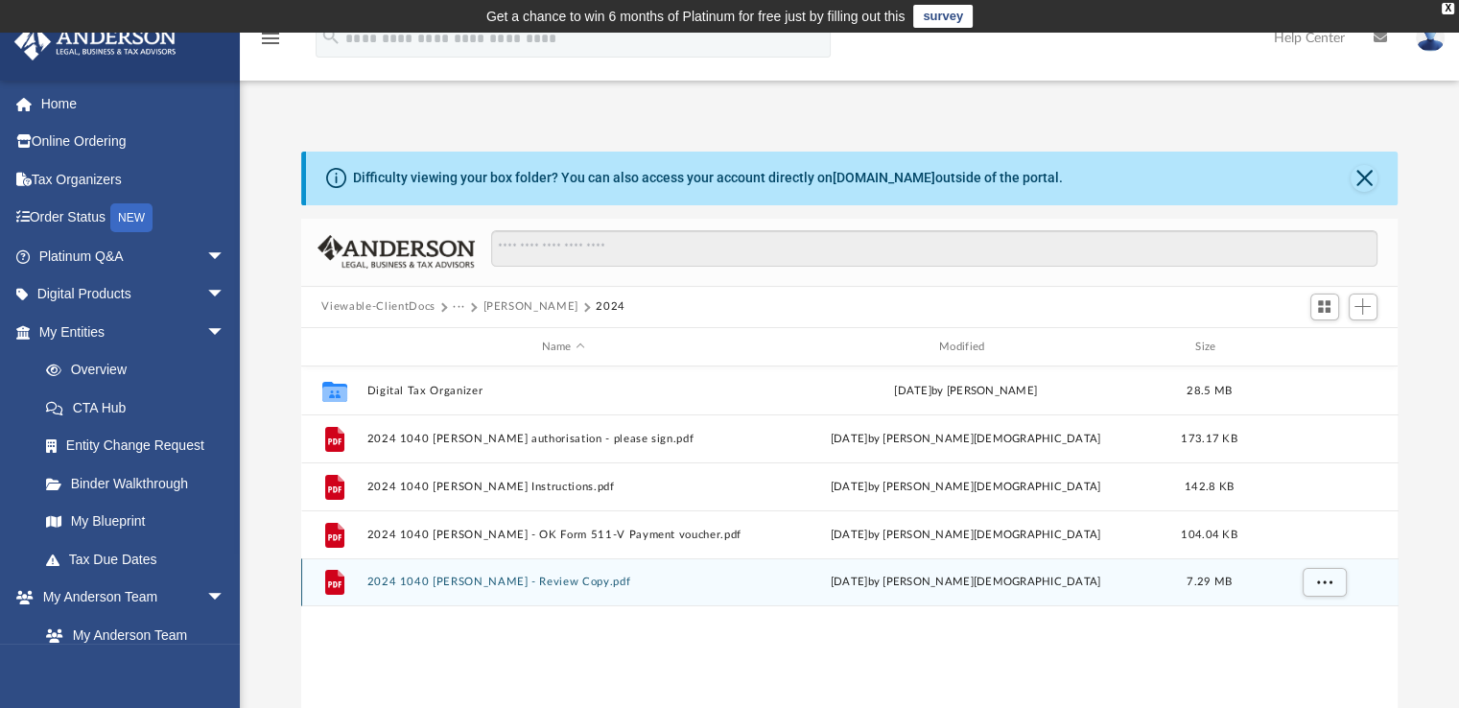
click at [433, 592] on div "File 2024 1040 Hernandez, Jessica - Review Copy.pdf Fri Oct 3 2025 by Oshee Jai…" at bounding box center [849, 582] width 1097 height 48
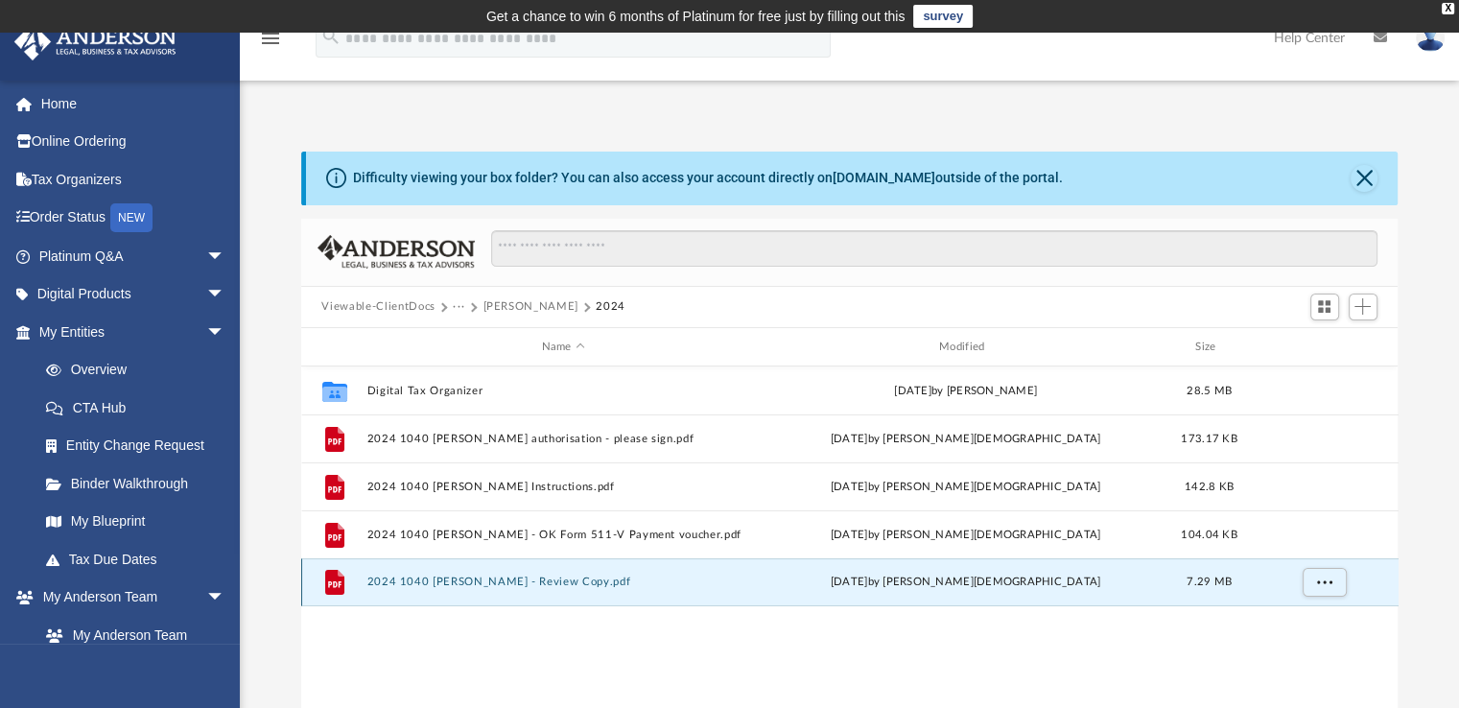
click at [447, 583] on button "2024 1040 [PERSON_NAME] - Review Copy.pdf" at bounding box center [562, 582] width 393 height 12
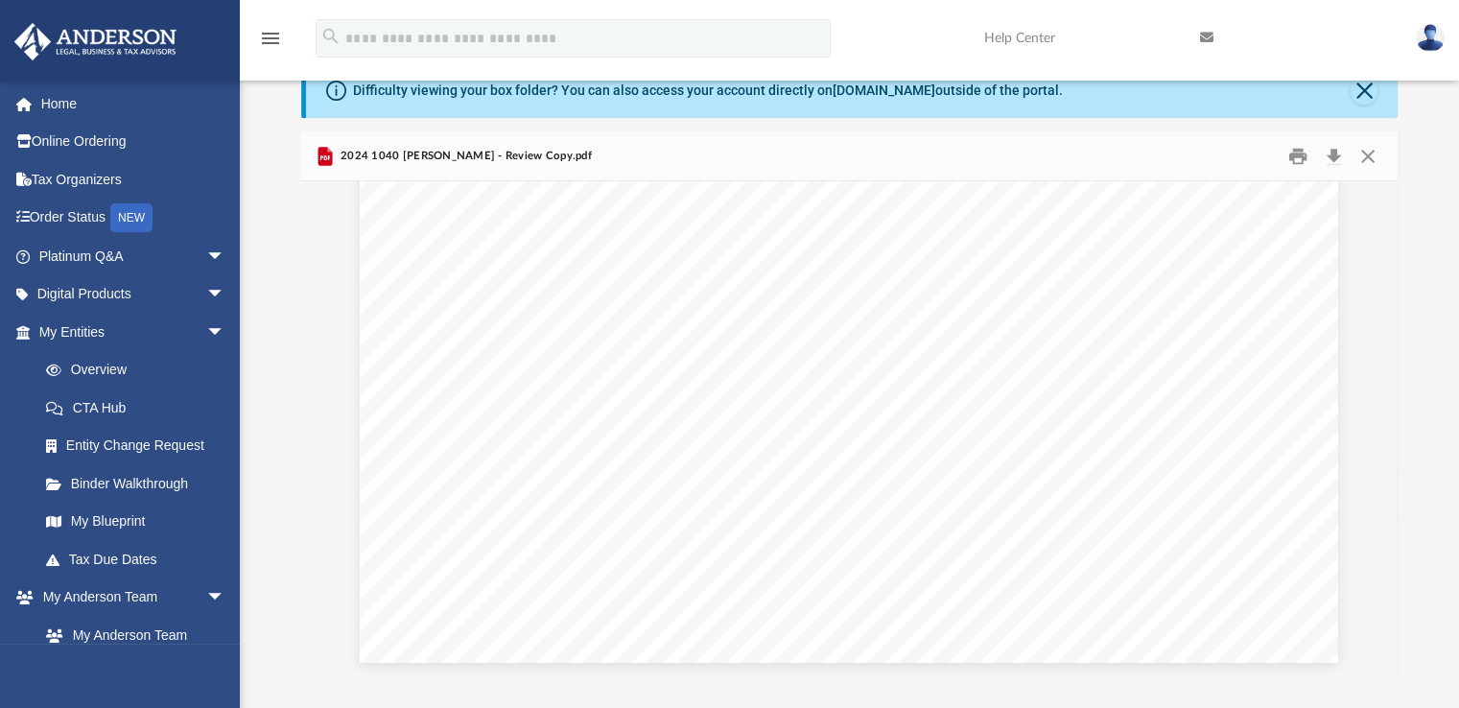
scroll to position [100, 0]
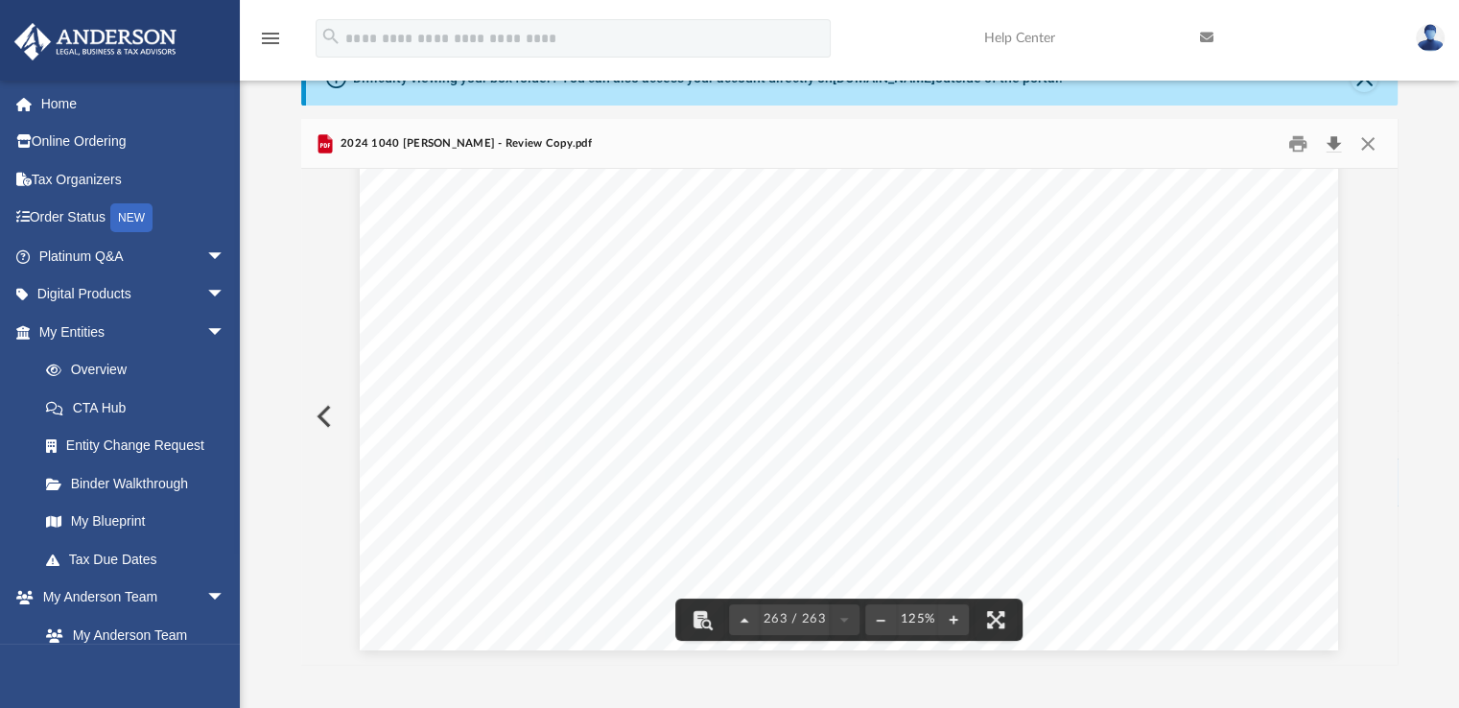
click at [1335, 143] on button "Download" at bounding box center [1334, 144] width 35 height 30
